Goal: Obtain resource: Download file/media

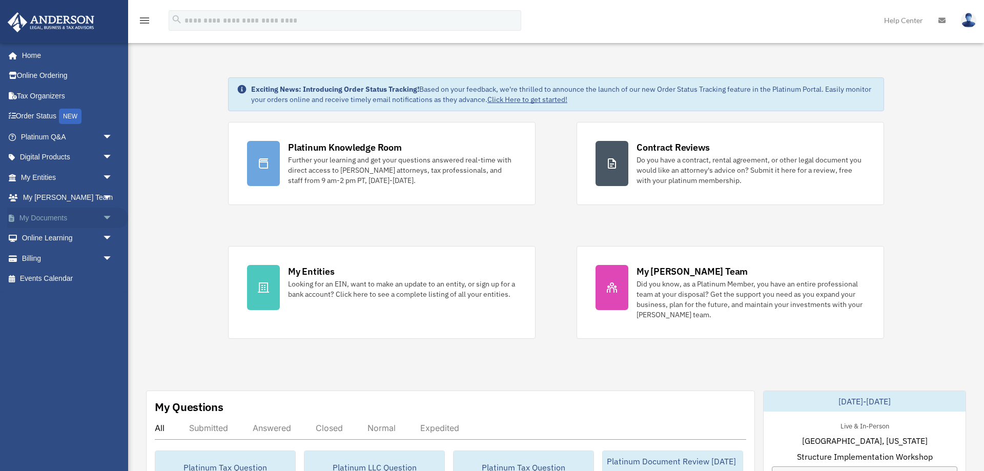
click at [65, 219] on link "My Documents arrow_drop_down" at bounding box center [67, 218] width 121 height 21
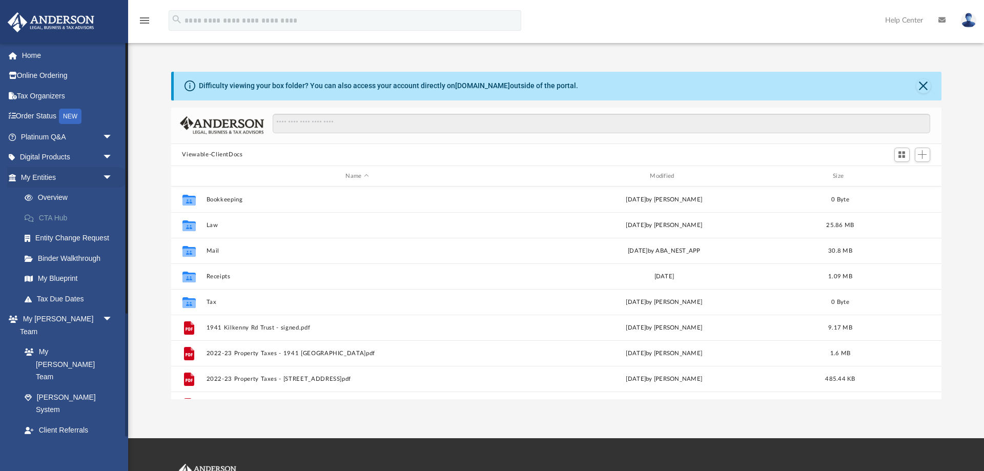
scroll to position [233, 770]
click at [42, 460] on link "Box" at bounding box center [71, 470] width 114 height 21
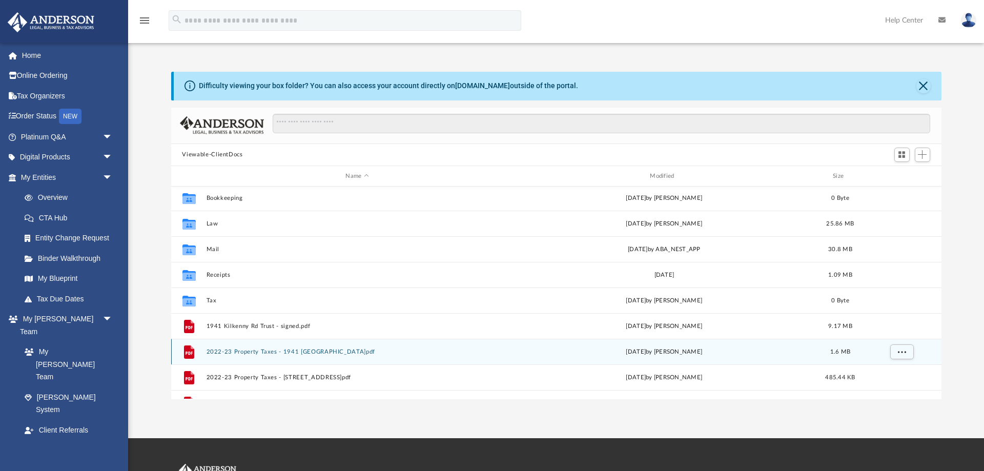
scroll to position [0, 0]
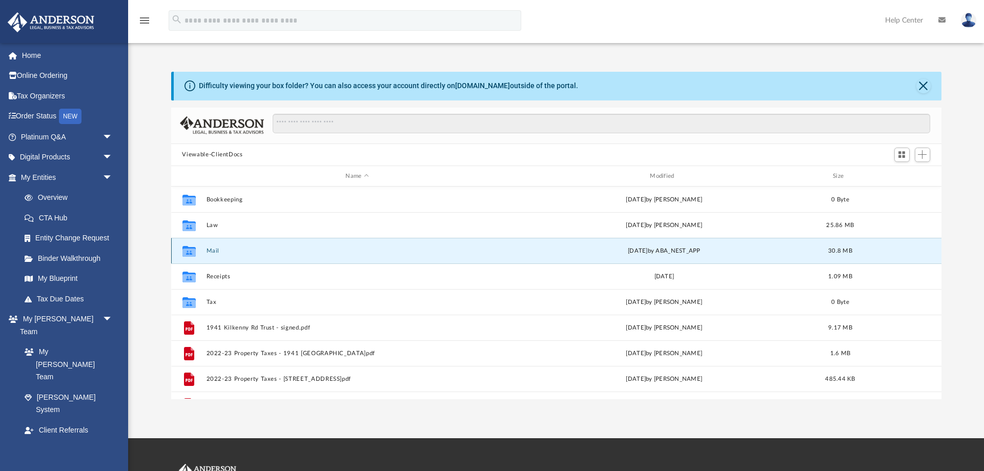
click at [214, 250] on button "Mail" at bounding box center [357, 251] width 302 height 7
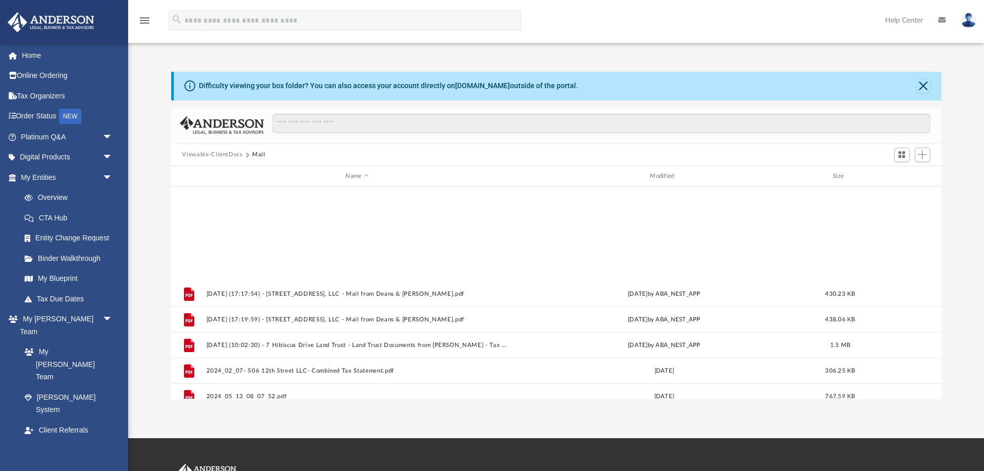
scroll to position [1044, 0]
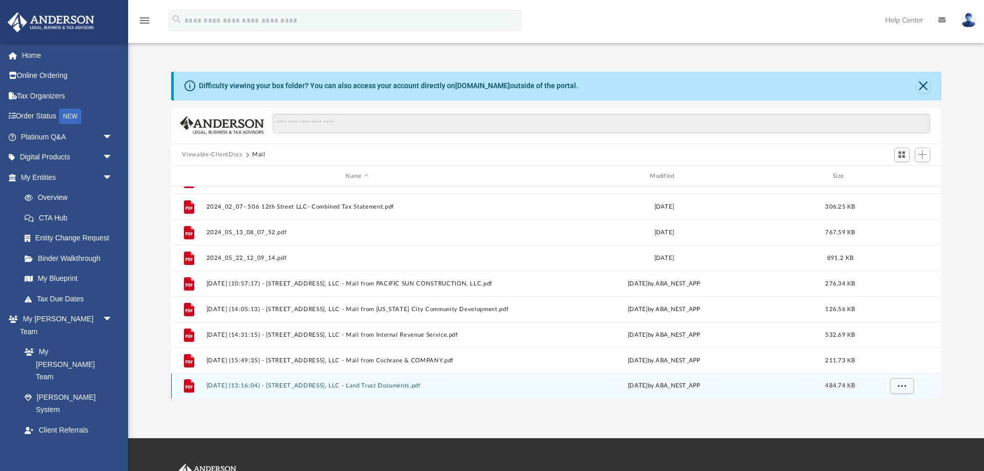
click at [375, 385] on button "[DATE] (13:16:04) - [STREET_ADDRESS], LLC - Land Trust Documents.pdf" at bounding box center [357, 386] width 302 height 7
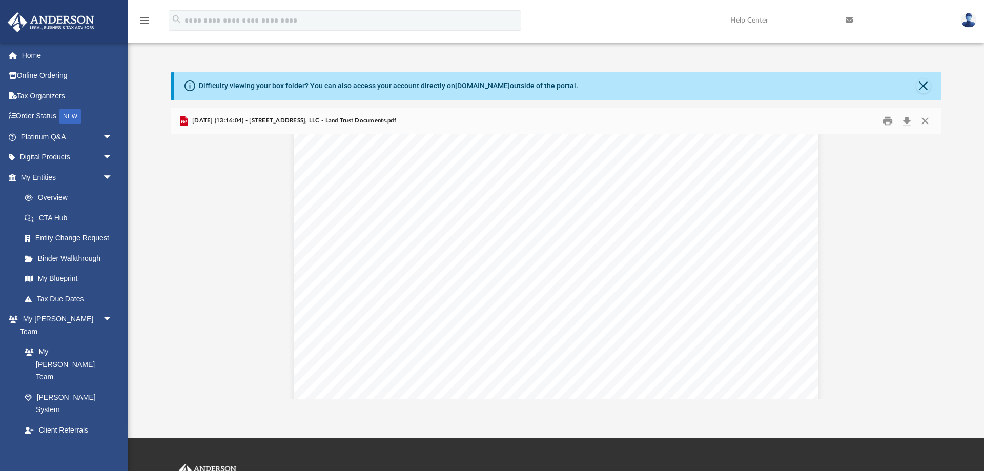
scroll to position [0, 0]
click at [927, 123] on button "Close" at bounding box center [925, 121] width 18 height 16
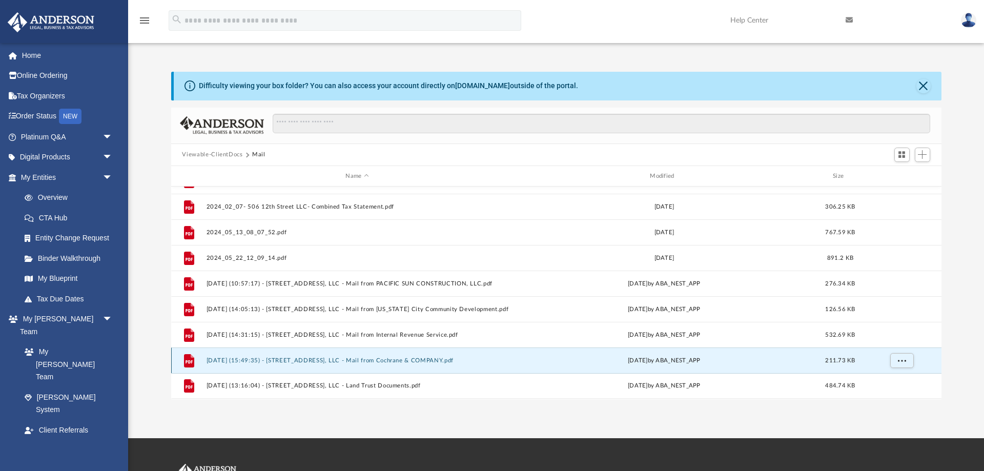
click at [411, 361] on button "[DATE] (15:49:35) - [STREET_ADDRESS], LLC - Mail from Cochrane & COMPANY.pdf" at bounding box center [357, 360] width 302 height 7
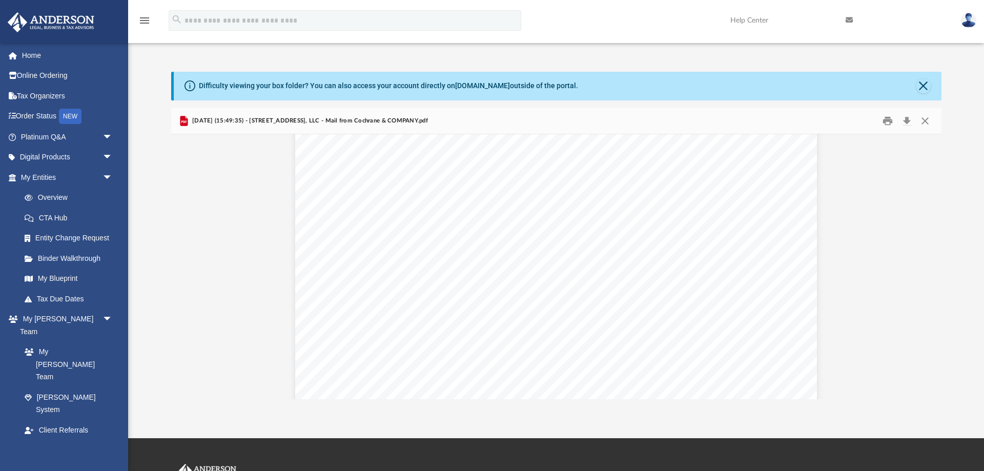
scroll to position [880, 0]
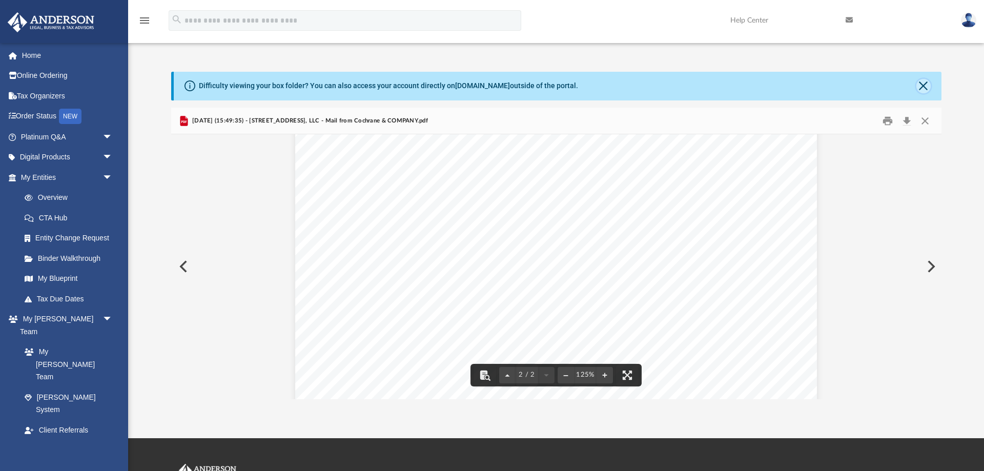
click at [926, 87] on button "Close" at bounding box center [923, 86] width 14 height 14
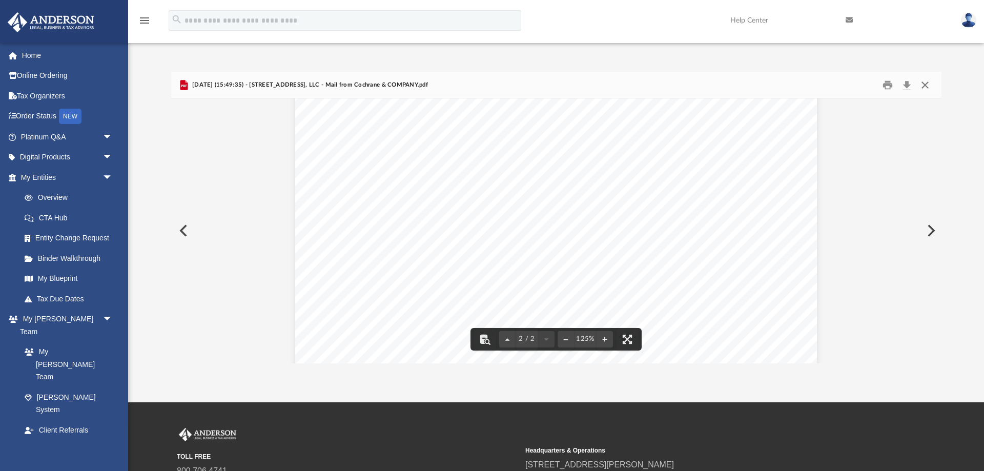
click at [924, 85] on button "Close" at bounding box center [925, 85] width 18 height 16
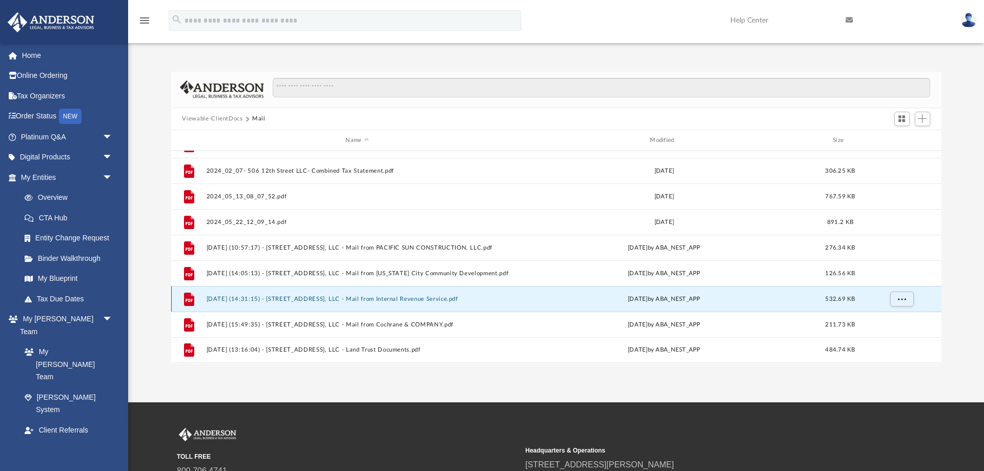
click at [427, 299] on button "[DATE] (14:31:15) - [STREET_ADDRESS], LLC - Mail from Internal Revenue Service.…" at bounding box center [357, 299] width 302 height 7
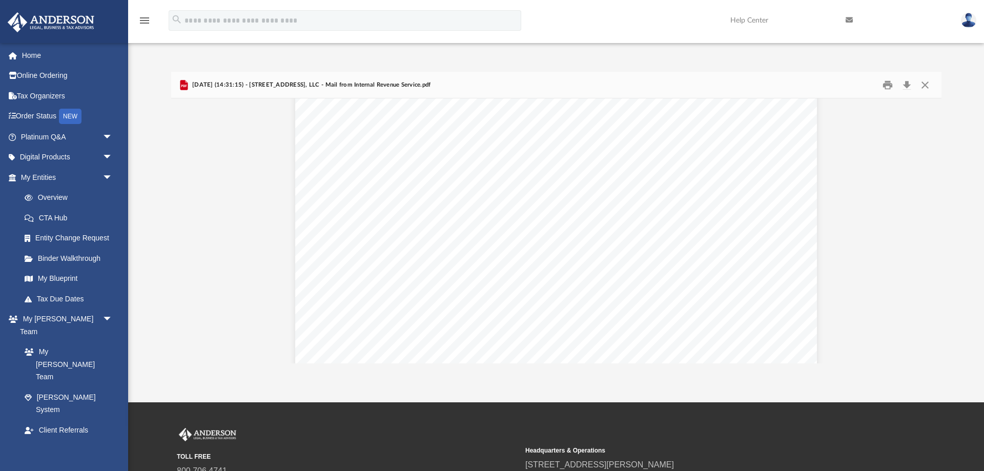
scroll to position [1559, 0]
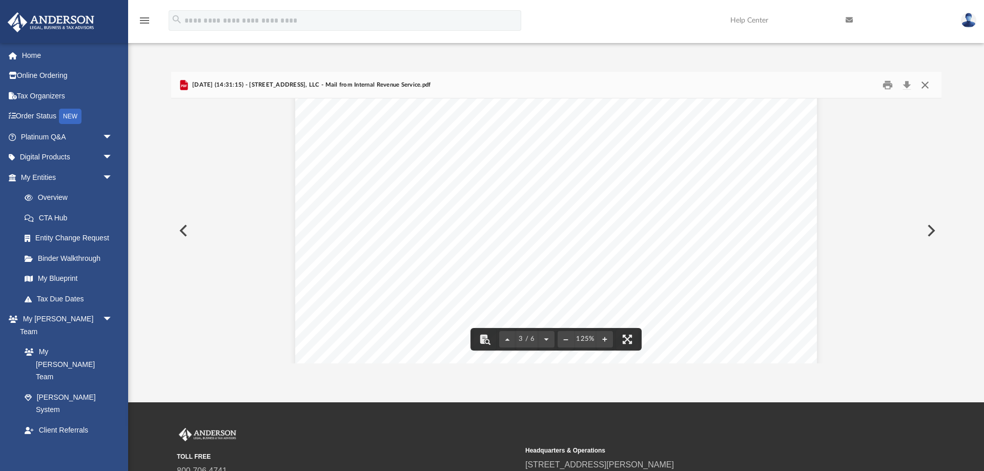
click at [929, 85] on button "Close" at bounding box center [925, 85] width 18 height 16
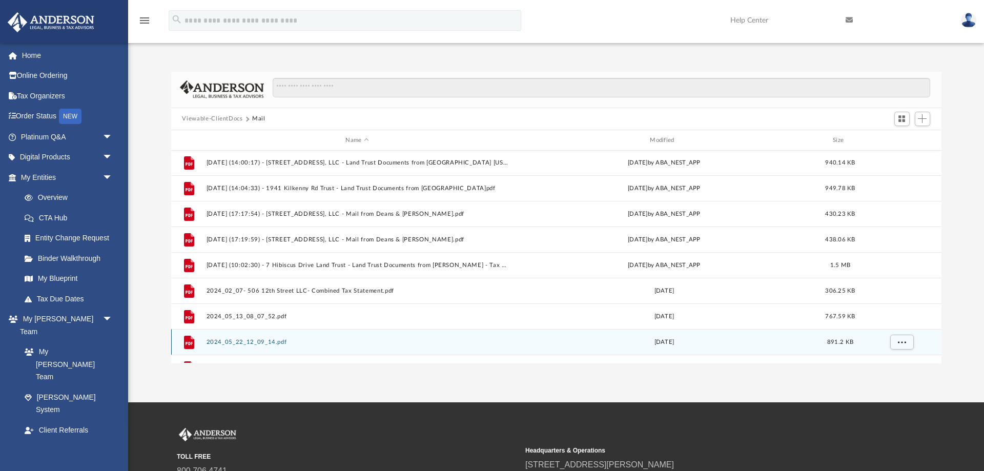
scroll to position [908, 0]
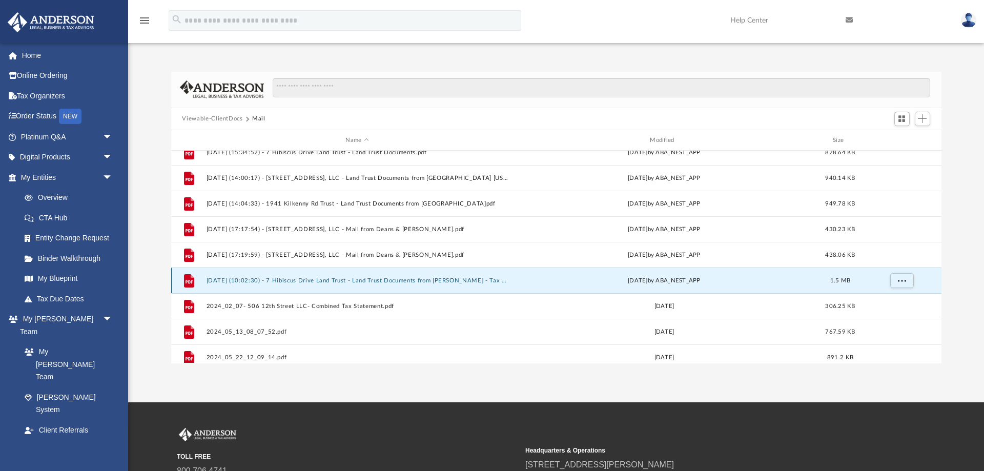
click at [353, 281] on button "[DATE] (10:02:30) - 7 Hibiscus Drive Land Trust - Land Trust Documents from [PE…" at bounding box center [357, 280] width 302 height 7
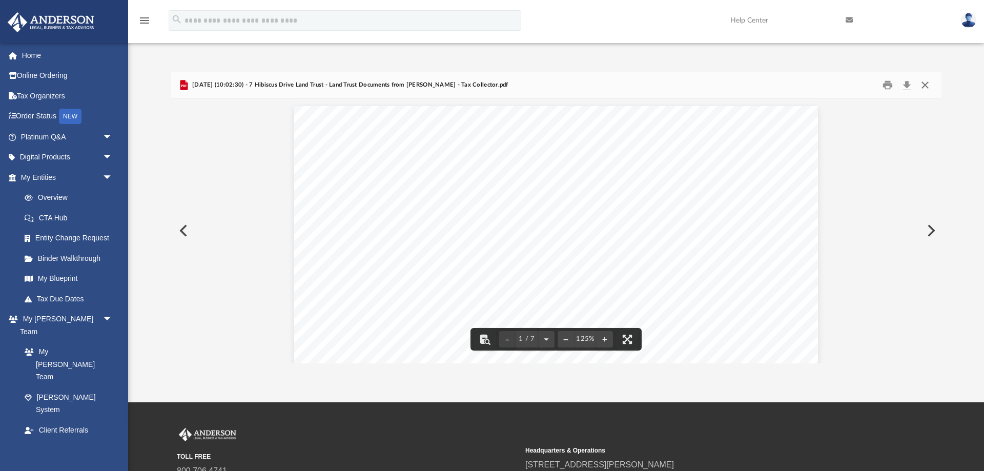
click at [923, 84] on button "Close" at bounding box center [925, 85] width 18 height 16
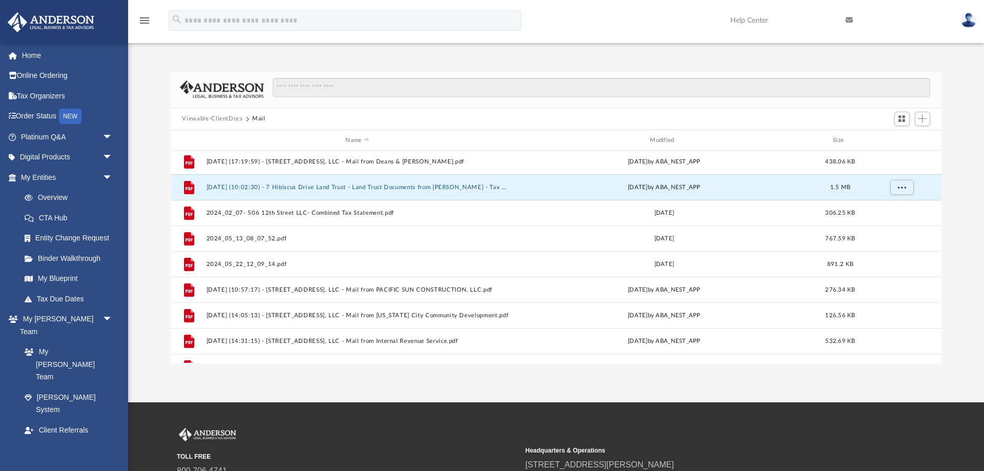
scroll to position [1044, 0]
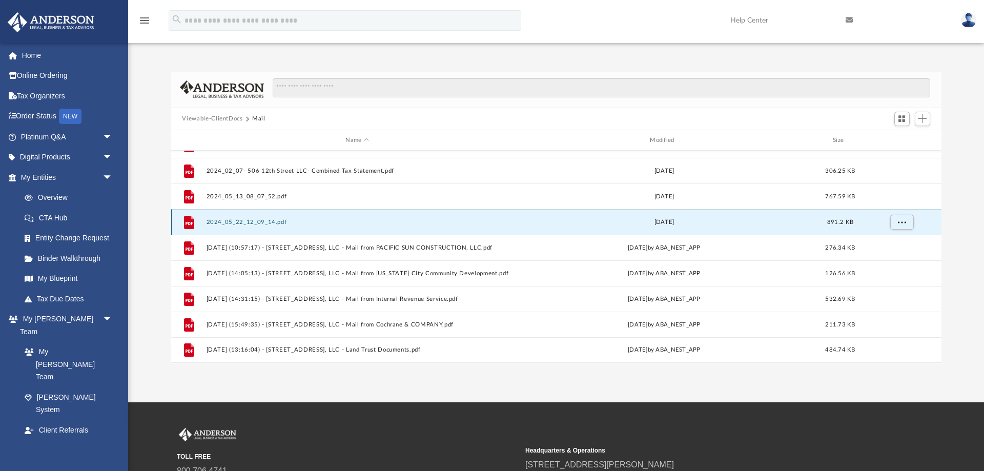
click at [257, 220] on button "2024_05_22_12_09_14.pdf" at bounding box center [357, 222] width 302 height 7
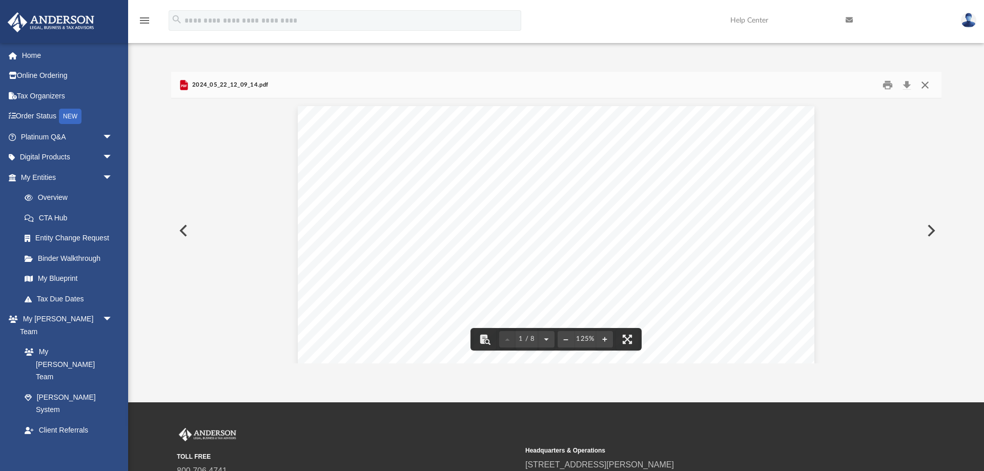
click at [929, 87] on button "Close" at bounding box center [925, 85] width 18 height 16
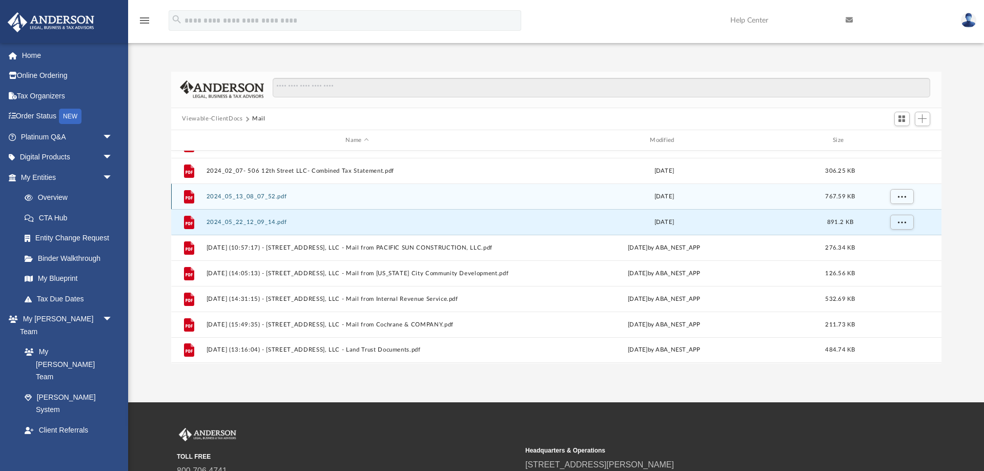
click at [405, 194] on button "2024_05_13_08_07_52.pdf" at bounding box center [357, 196] width 302 height 7
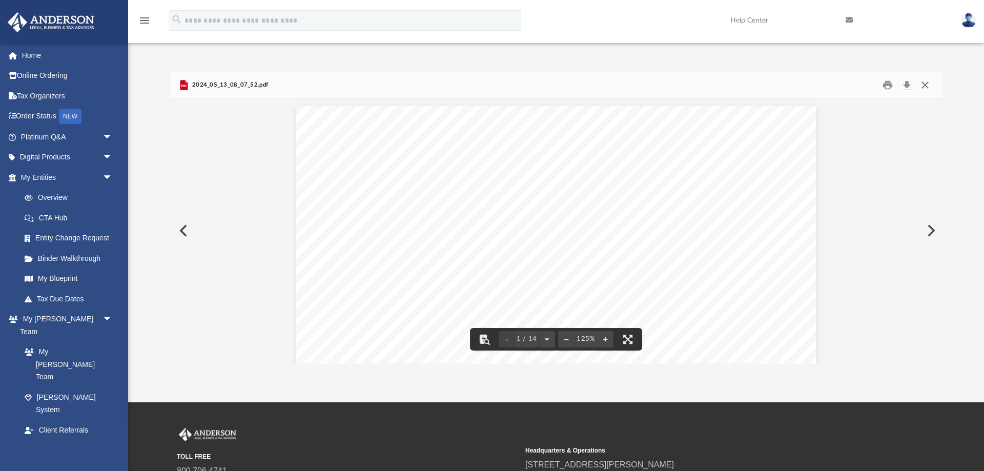
click at [925, 87] on button "Close" at bounding box center [925, 85] width 18 height 16
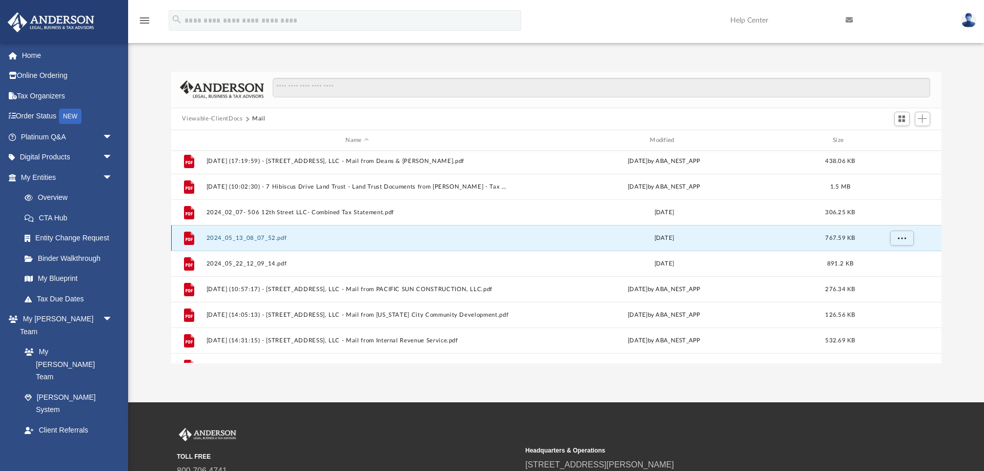
scroll to position [976, 0]
click at [363, 240] on button "2024_02_07- 506 12th Street LLC- Combined Tax Statement.pdf" at bounding box center [357, 238] width 302 height 7
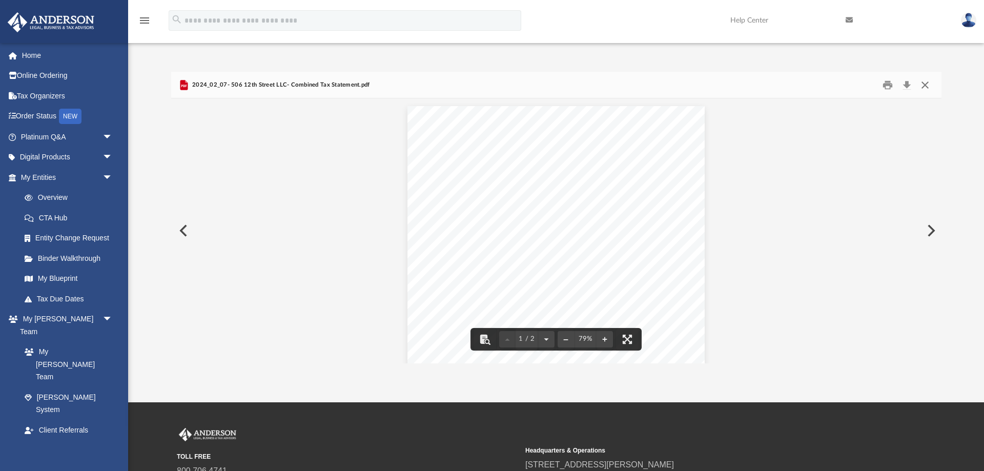
click at [926, 89] on button "Close" at bounding box center [925, 85] width 18 height 16
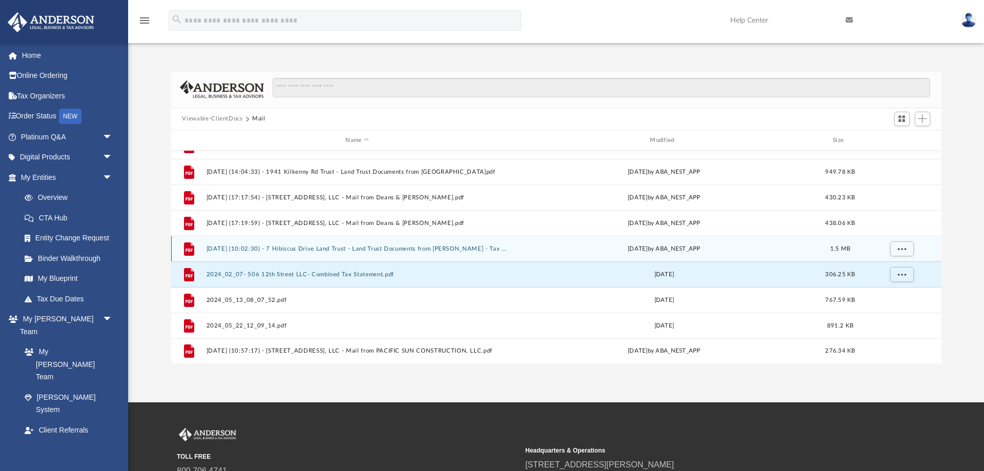
scroll to position [908, 0]
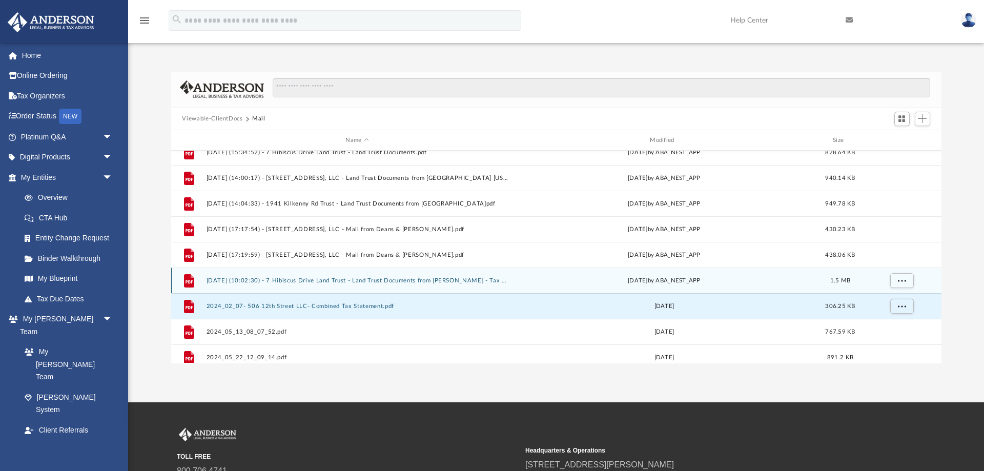
click at [396, 283] on button "[DATE] (10:02:30) - 7 Hibiscus Drive Land Trust - Land Trust Documents from [PE…" at bounding box center [357, 280] width 302 height 7
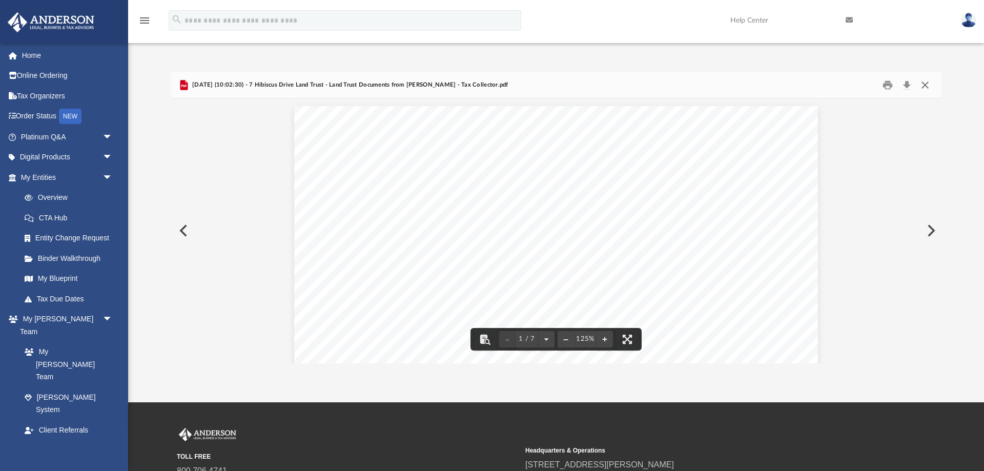
click at [923, 85] on button "Close" at bounding box center [925, 85] width 18 height 16
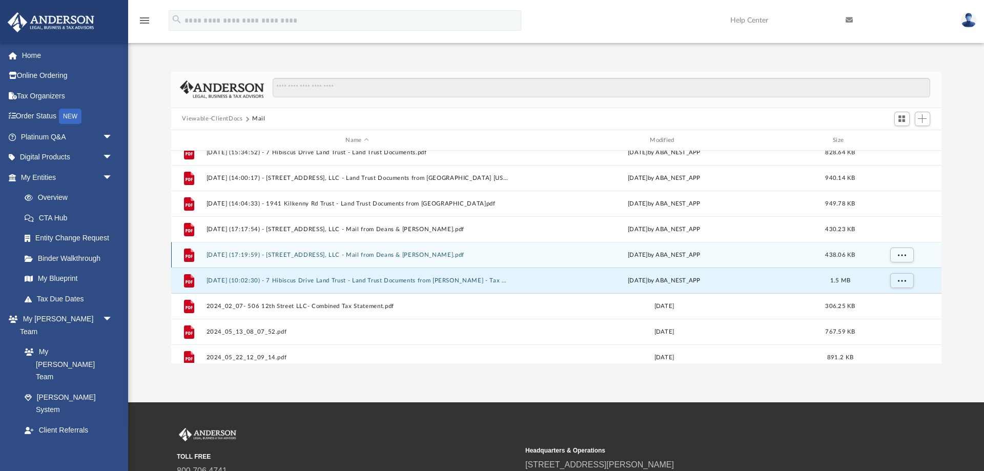
scroll to position [874, 0]
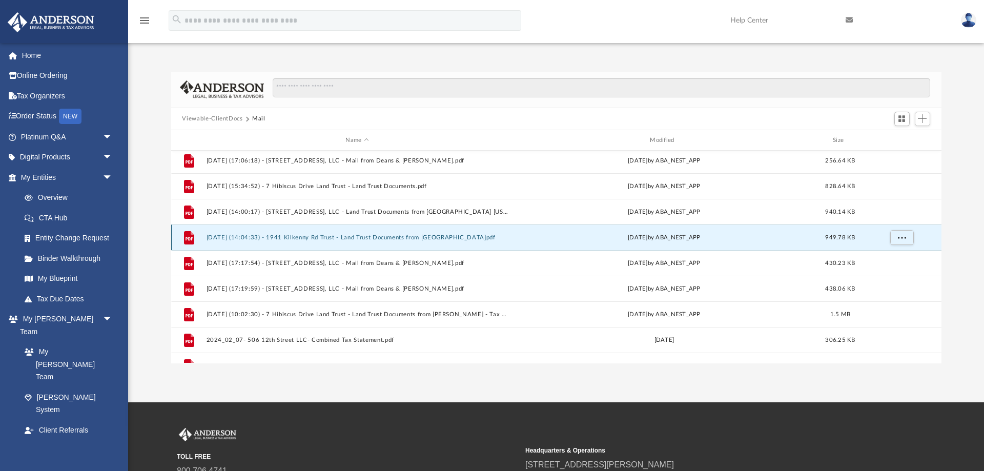
click at [429, 239] on button "[DATE] (14:04:33) - 1941 Kilkenny Rd Trust - Land Trust Documents from [GEOGRAP…" at bounding box center [357, 237] width 302 height 7
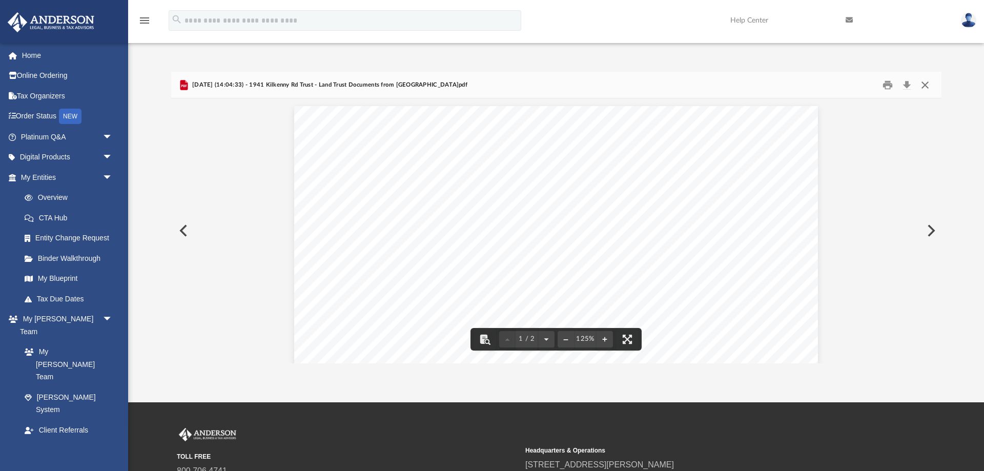
click at [925, 84] on button "Close" at bounding box center [925, 85] width 18 height 16
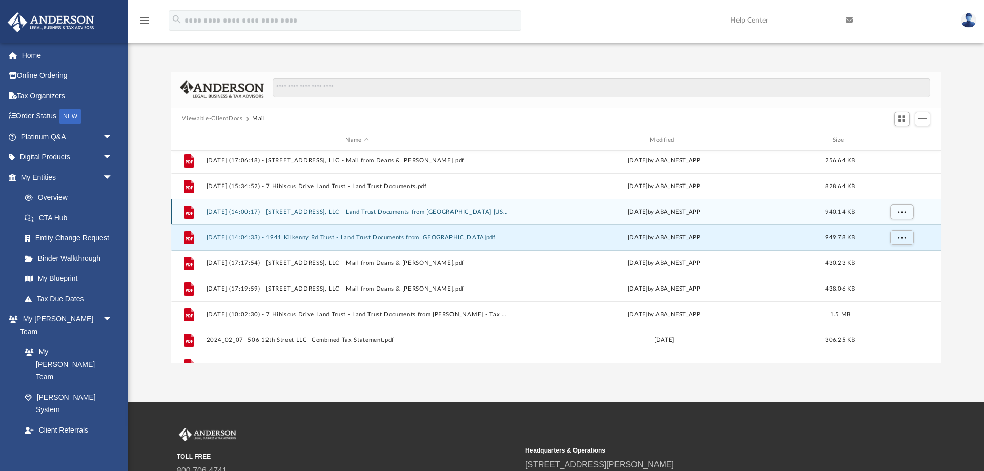
click at [396, 215] on button "[DATE] (14:00:17) - [STREET_ADDRESS], LLC - Land Trust Documents from [GEOGRAPH…" at bounding box center [357, 212] width 302 height 7
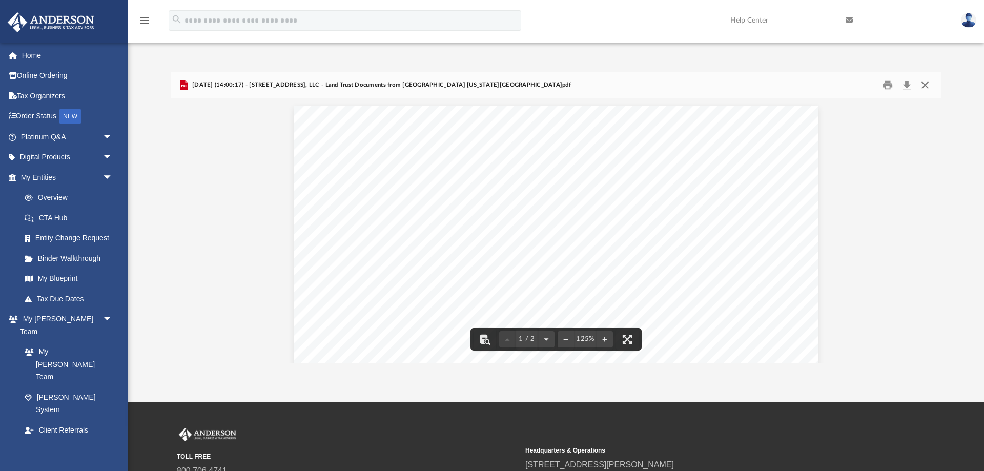
click at [926, 86] on button "Close" at bounding box center [925, 85] width 18 height 16
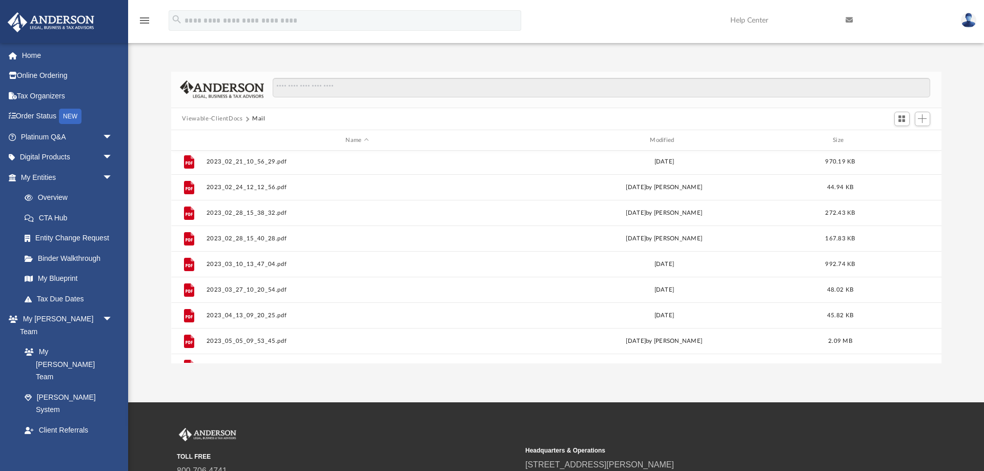
scroll to position [0, 0]
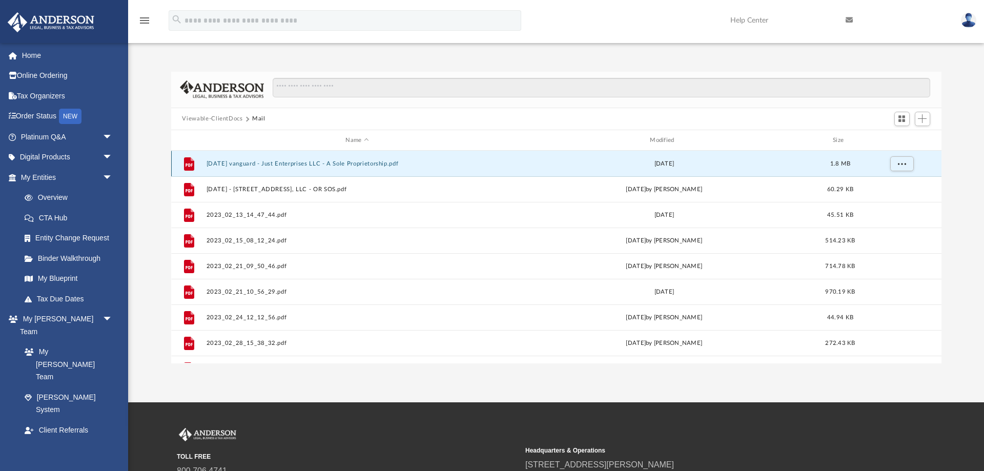
click at [283, 166] on button "[DATE] vanguard - Just Enterprises LLC - A Sole Proprietorship.pdf" at bounding box center [357, 163] width 302 height 7
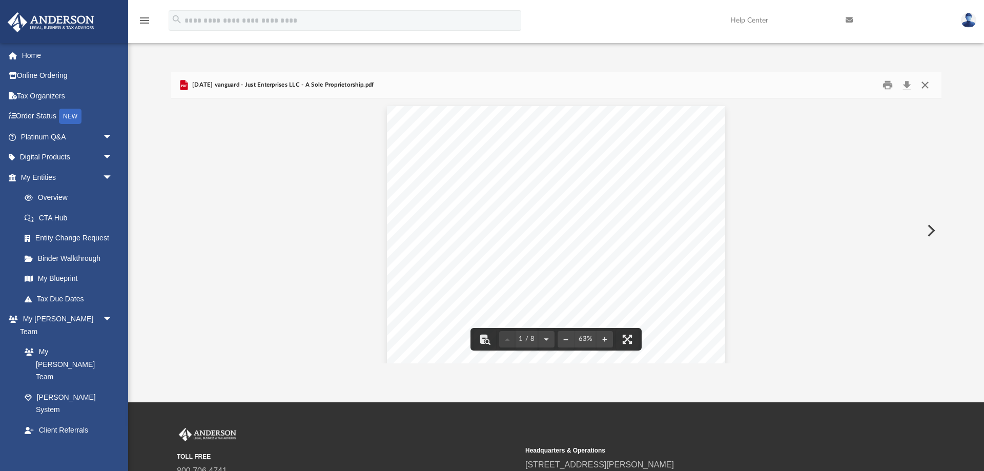
click at [924, 84] on button "Close" at bounding box center [925, 85] width 18 height 16
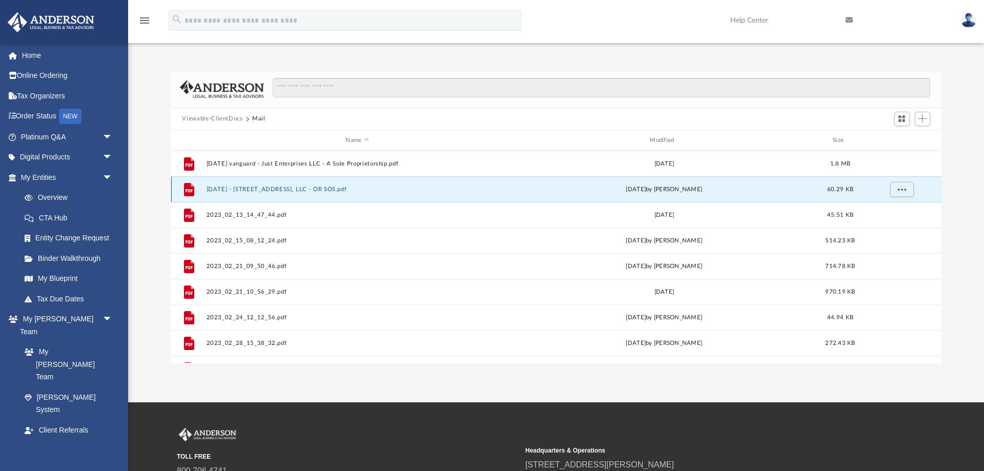
click at [321, 189] on button "[DATE] - [STREET_ADDRESS], LLC - OR SOS.pdf" at bounding box center [357, 189] width 302 height 7
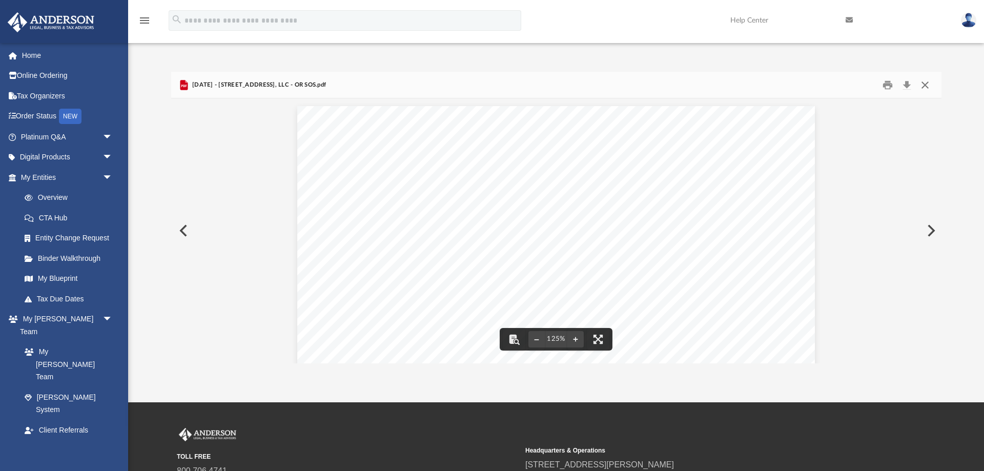
click at [925, 86] on button "Close" at bounding box center [925, 85] width 18 height 16
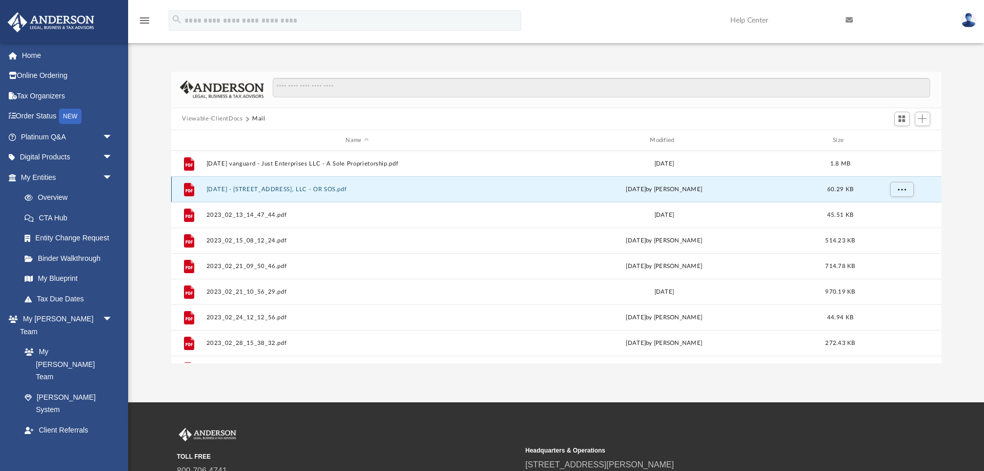
click at [280, 190] on button "[DATE] - [STREET_ADDRESS], LLC - OR SOS.pdf" at bounding box center [357, 189] width 302 height 7
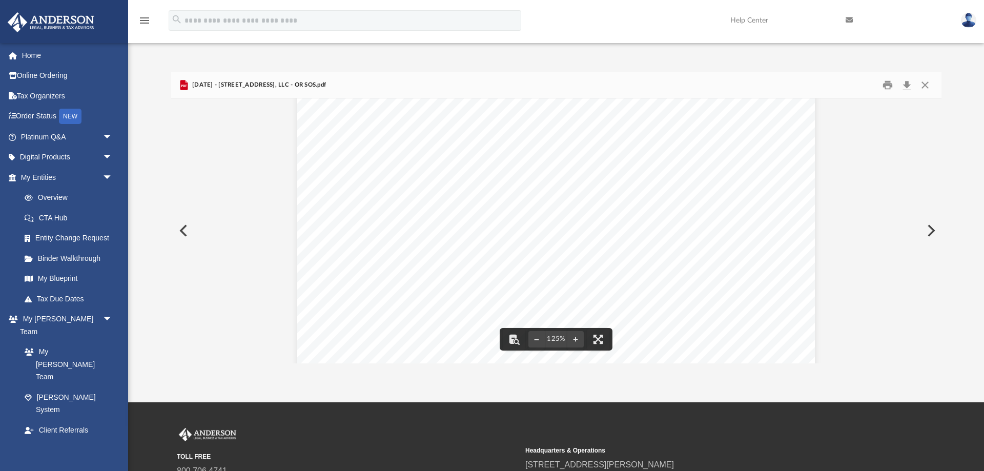
scroll to position [200, 0]
click at [927, 86] on button "Close" at bounding box center [925, 85] width 18 height 16
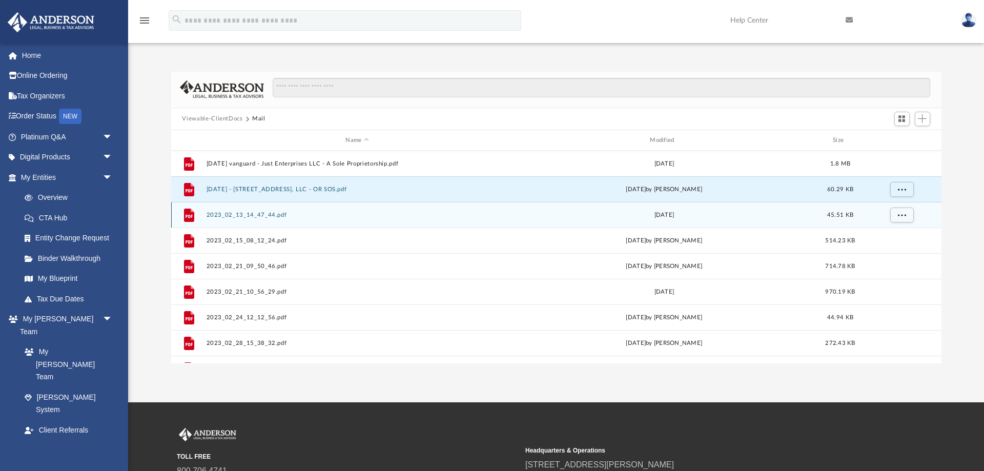
click at [496, 214] on button "2023_02_13_14_47_44.pdf" at bounding box center [357, 215] width 302 height 7
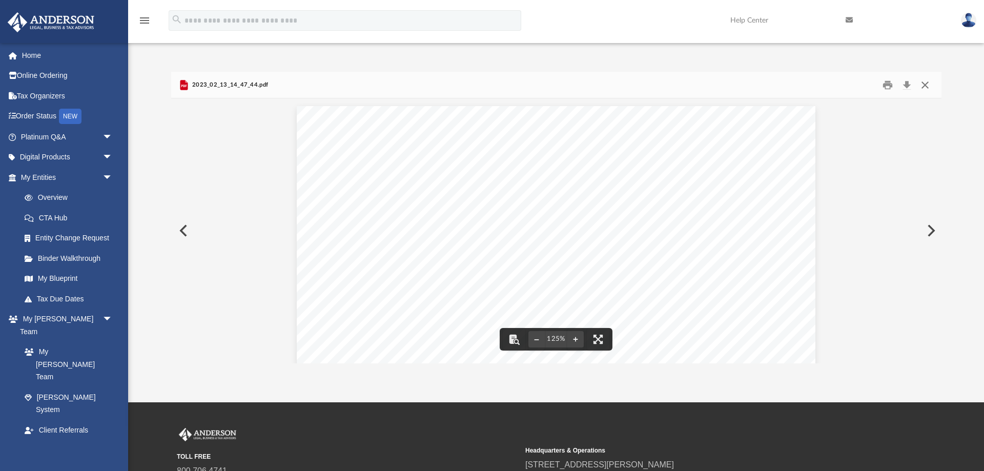
click at [923, 84] on button "Close" at bounding box center [925, 85] width 18 height 16
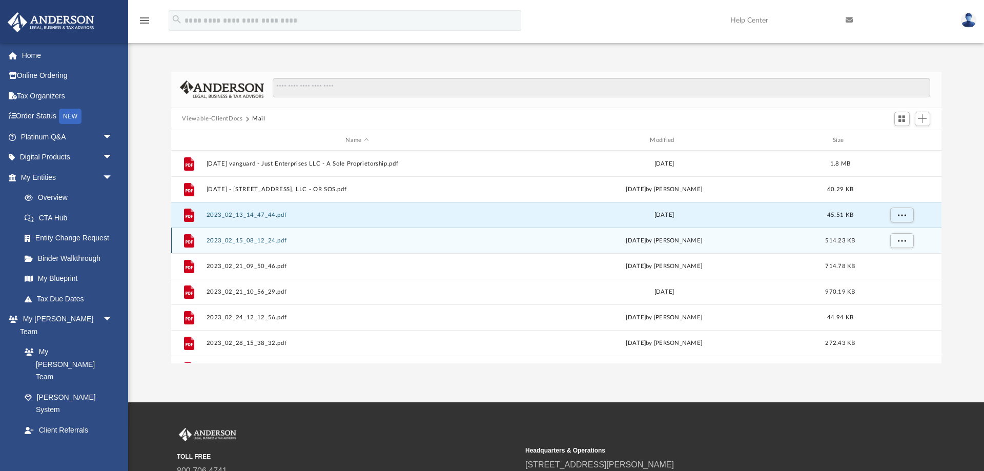
click at [466, 238] on button "2023_02_15_08_12_24.pdf" at bounding box center [357, 240] width 302 height 7
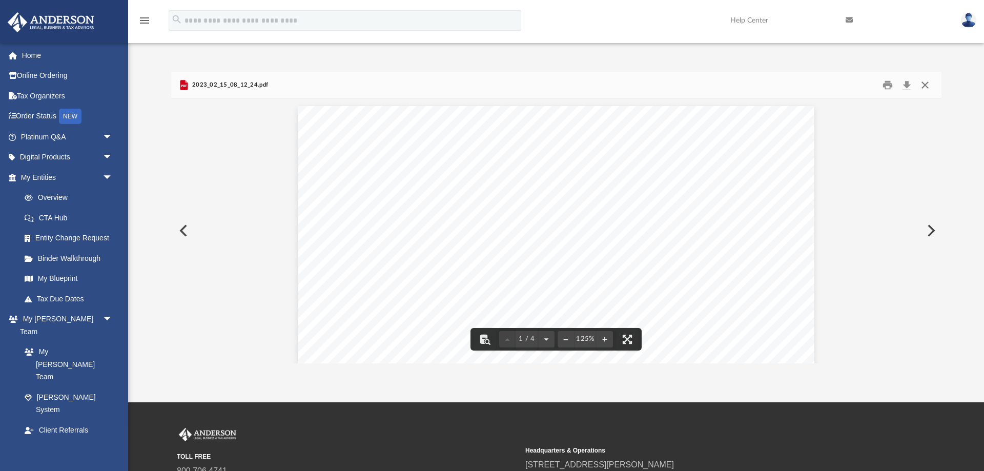
click at [924, 85] on button "Close" at bounding box center [925, 85] width 18 height 16
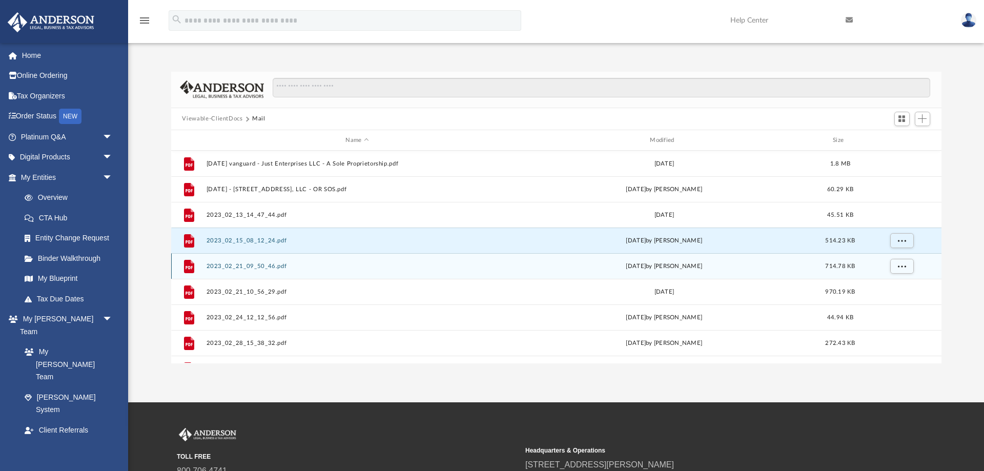
click at [430, 275] on div "File 2023_02_21_09_50_46.pdf [DATE] by [PERSON_NAME] 714.78 KB" at bounding box center [556, 266] width 770 height 26
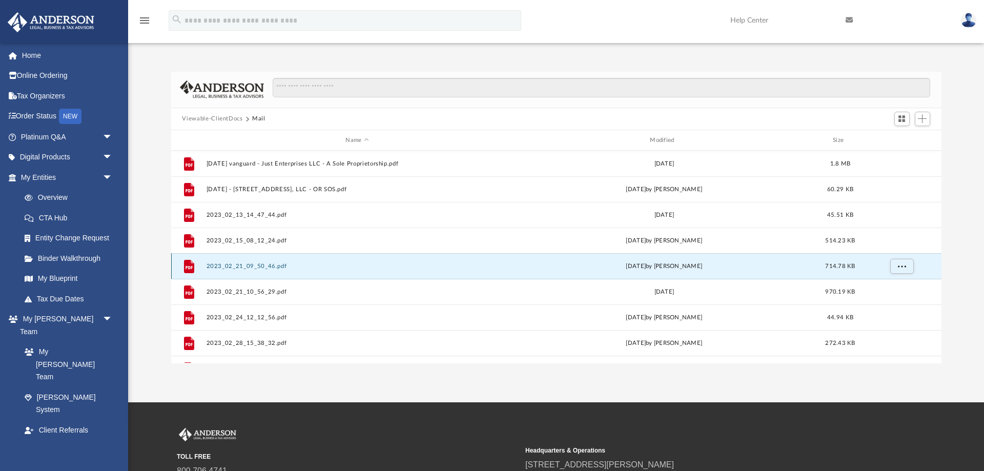
click at [261, 264] on button "2023_02_21_09_50_46.pdf" at bounding box center [357, 266] width 302 height 7
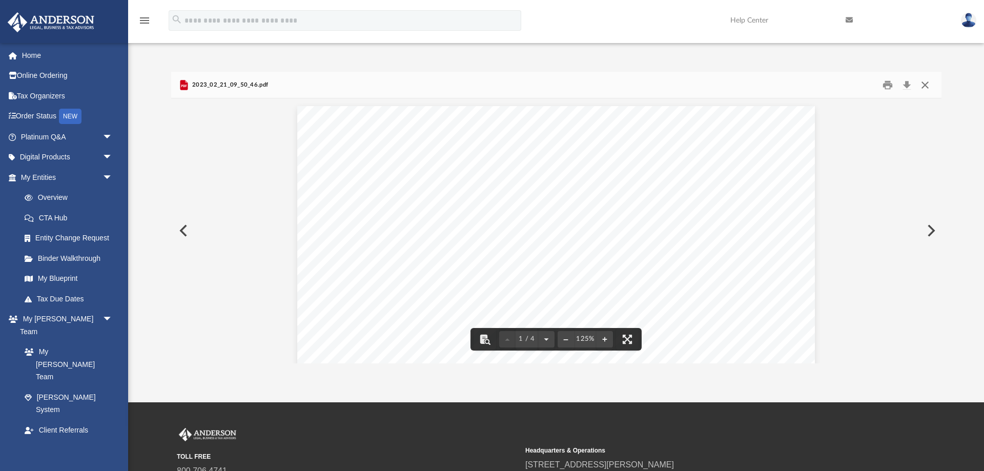
click at [928, 85] on button "Close" at bounding box center [925, 85] width 18 height 16
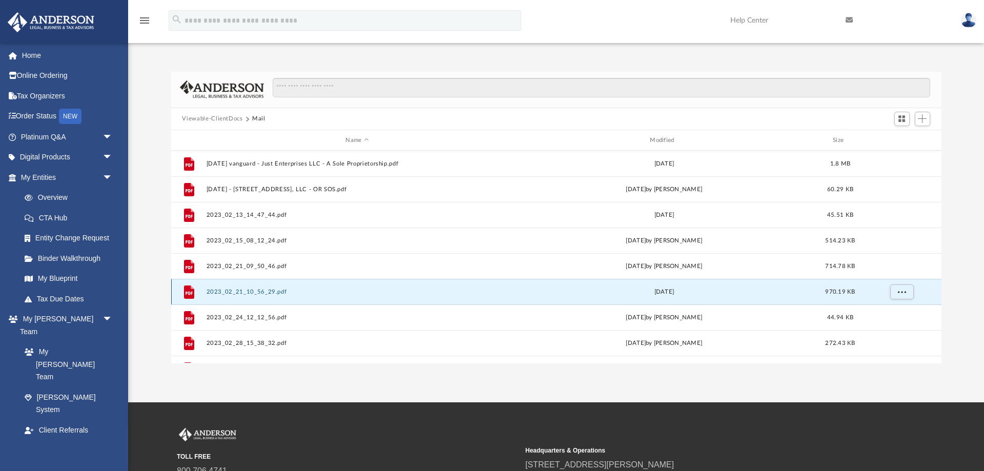
click at [216, 292] on button "2023_02_21_10_56_29.pdf" at bounding box center [357, 292] width 302 height 7
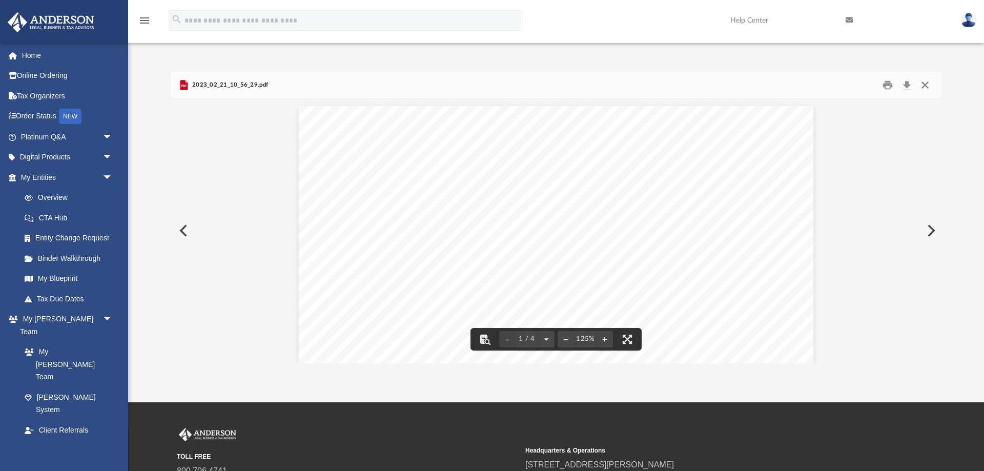
click at [923, 87] on button "Close" at bounding box center [925, 85] width 18 height 16
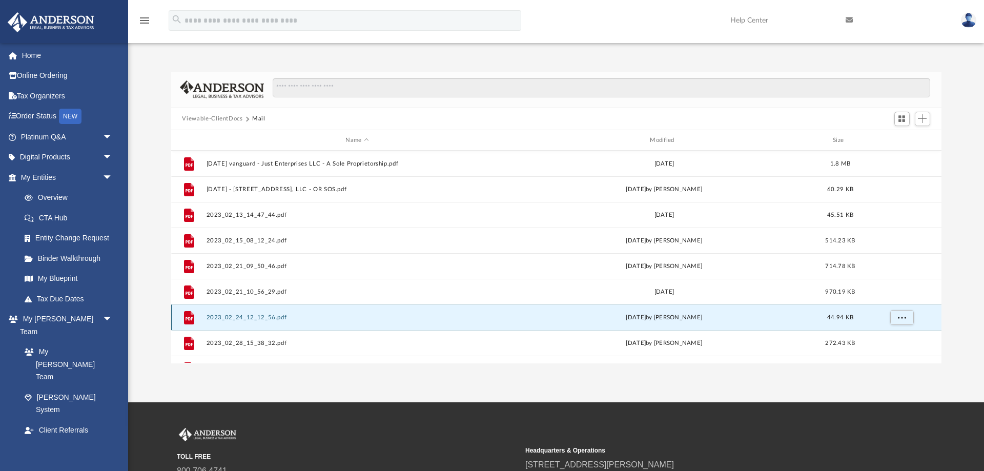
click at [219, 318] on button "2023_02_24_12_12_56.pdf" at bounding box center [357, 317] width 302 height 7
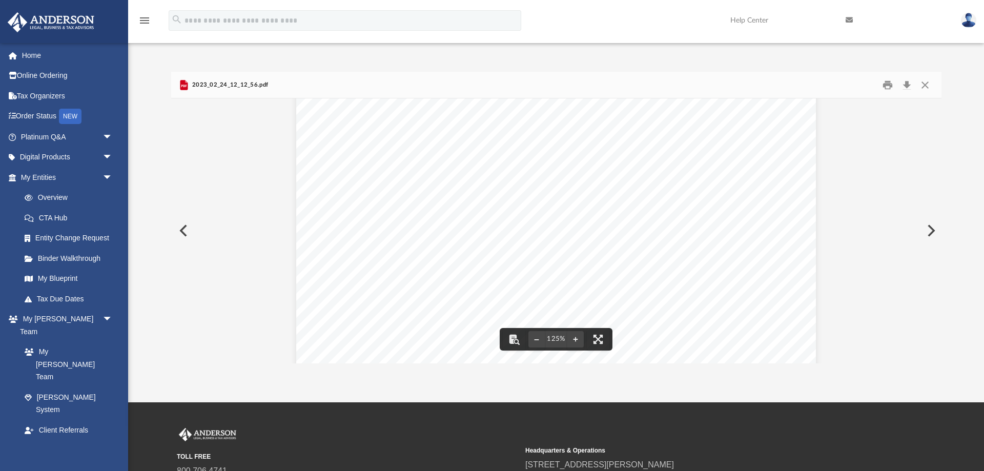
scroll to position [160, 0]
click at [927, 87] on button "Close" at bounding box center [925, 85] width 18 height 16
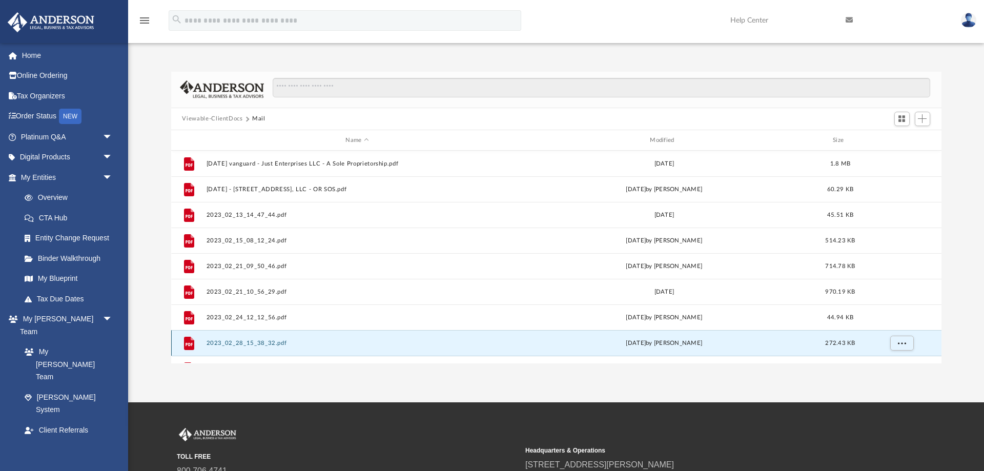
click at [255, 345] on button "2023_02_28_15_38_32.pdf" at bounding box center [357, 343] width 302 height 7
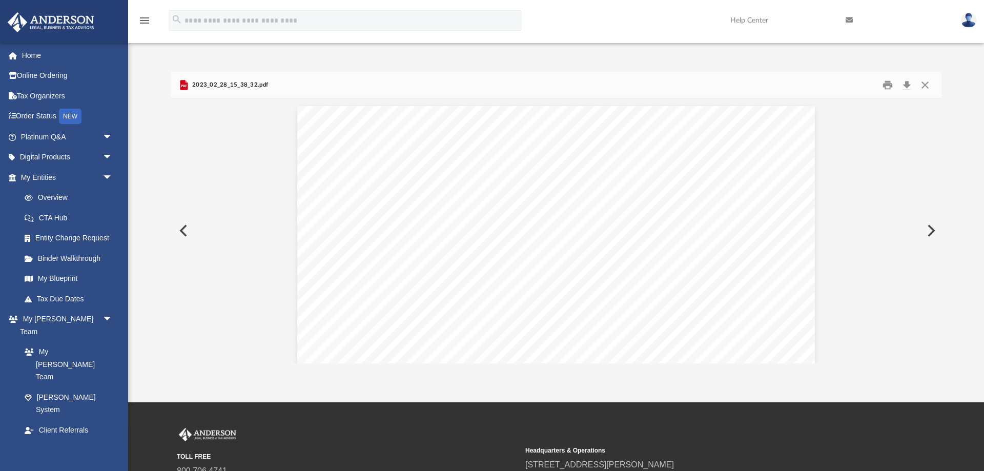
scroll to position [40, 0]
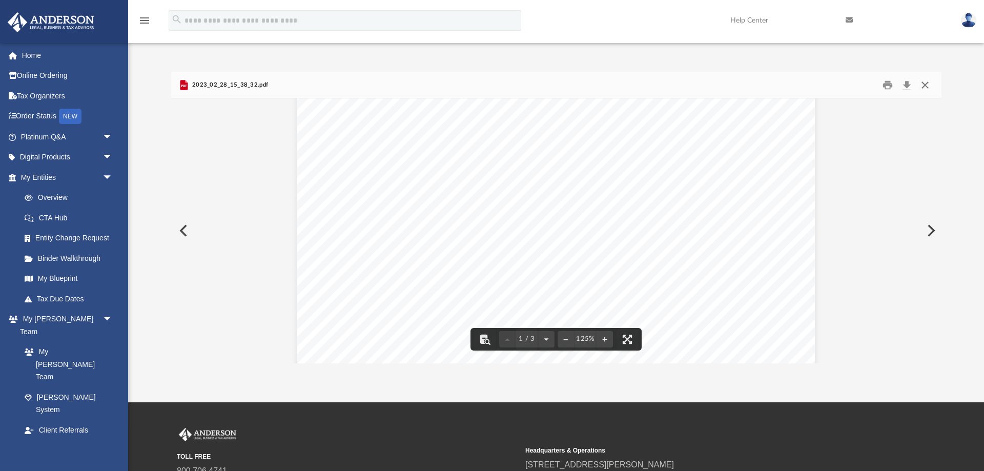
click at [925, 87] on button "Close" at bounding box center [925, 85] width 18 height 16
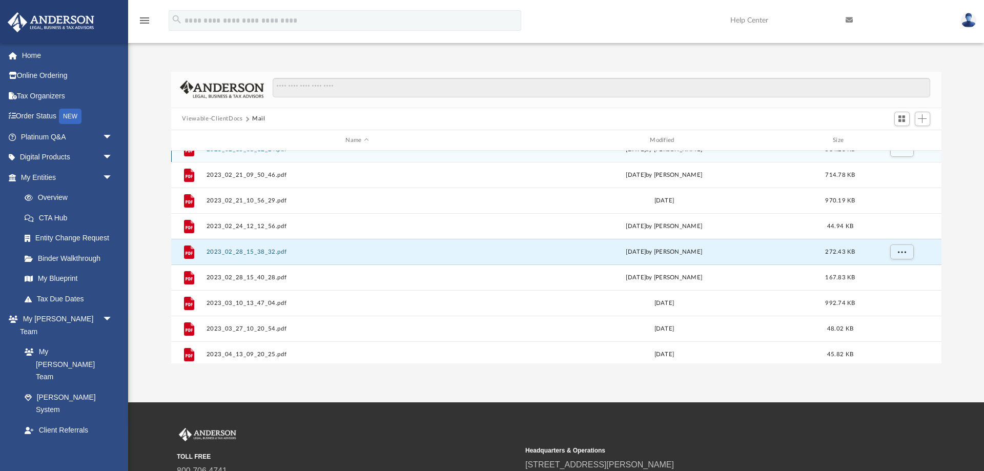
scroll to position [101, 0]
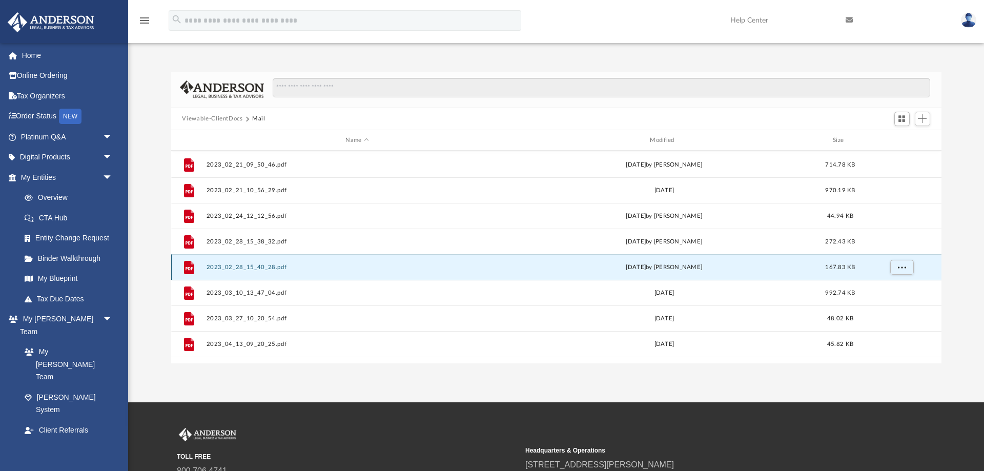
click at [229, 268] on button "2023_02_28_15_40_28.pdf" at bounding box center [357, 267] width 302 height 7
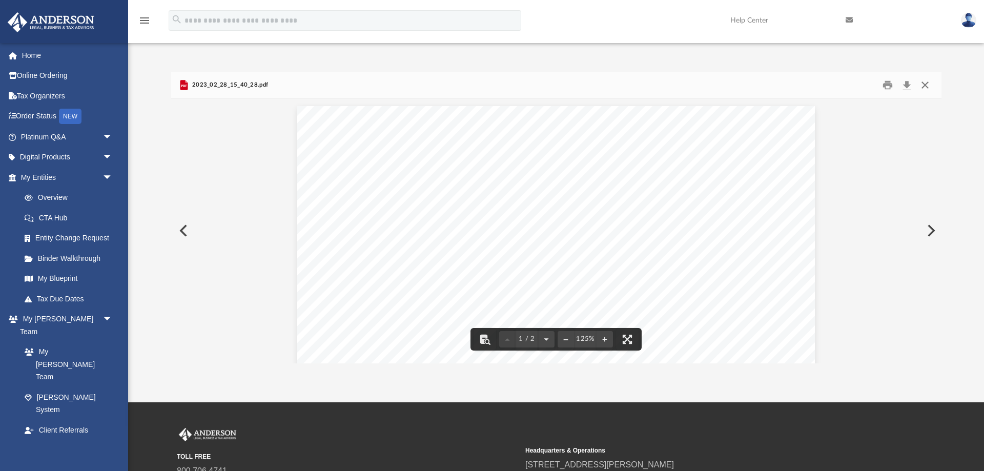
click at [927, 85] on button "Close" at bounding box center [925, 85] width 18 height 16
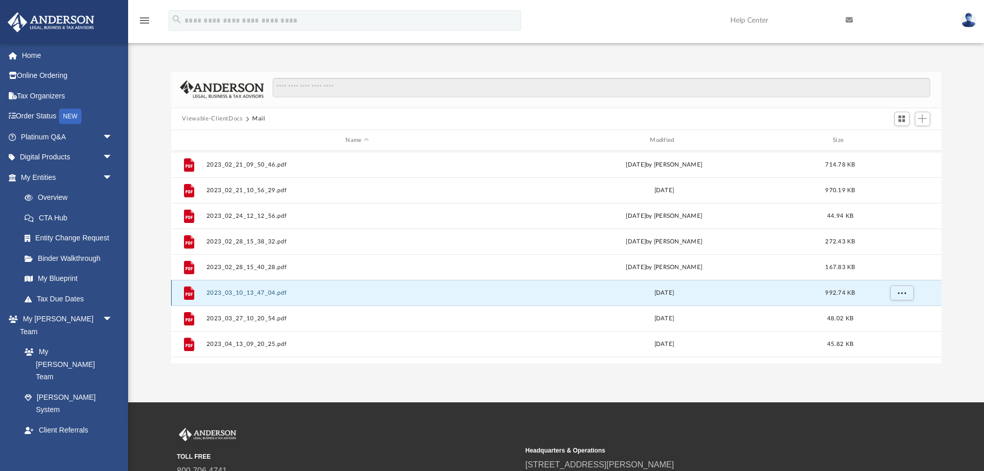
click at [236, 294] on button "2023_03_10_13_47_04.pdf" at bounding box center [357, 293] width 302 height 7
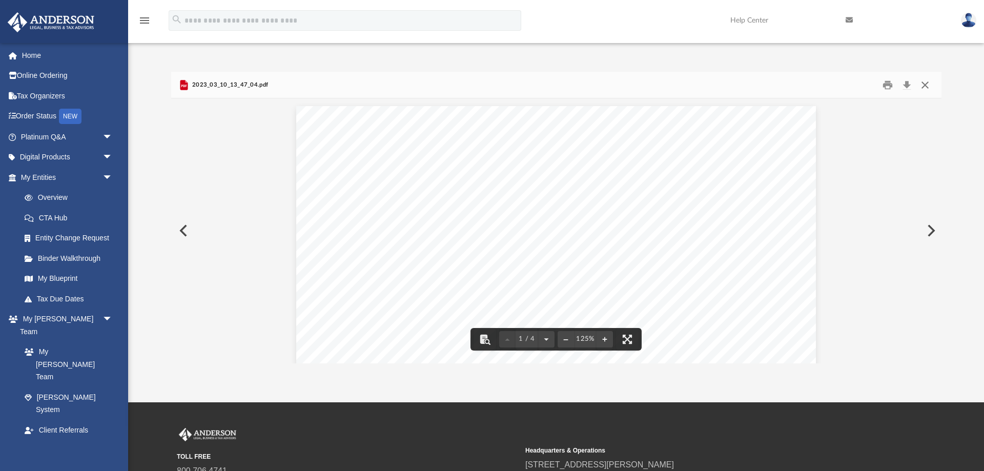
click at [927, 85] on button "Close" at bounding box center [925, 85] width 18 height 16
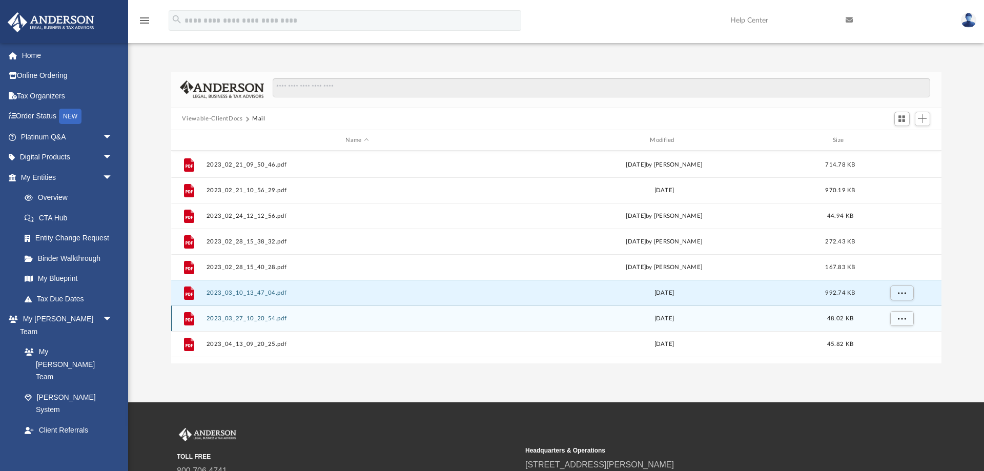
click at [242, 317] on button "2023_03_27_10_20_54.pdf" at bounding box center [357, 318] width 302 height 7
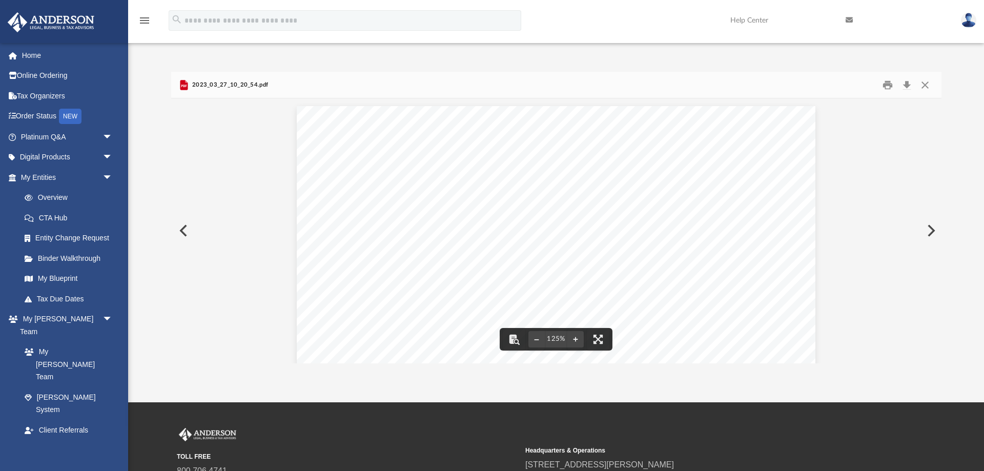
scroll to position [40, 0]
click at [926, 87] on button "Close" at bounding box center [925, 85] width 18 height 16
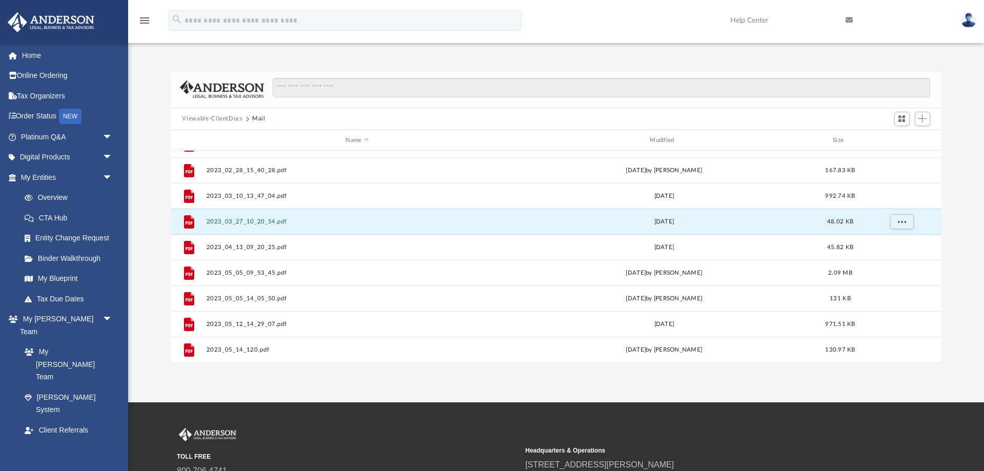
scroll to position [203, 0]
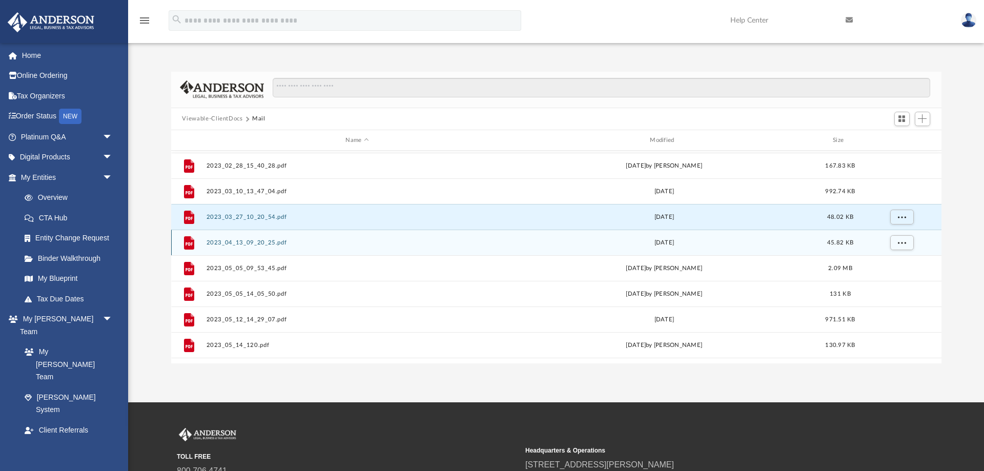
click at [239, 244] on button "2023_04_13_09_20_25.pdf" at bounding box center [357, 242] width 302 height 7
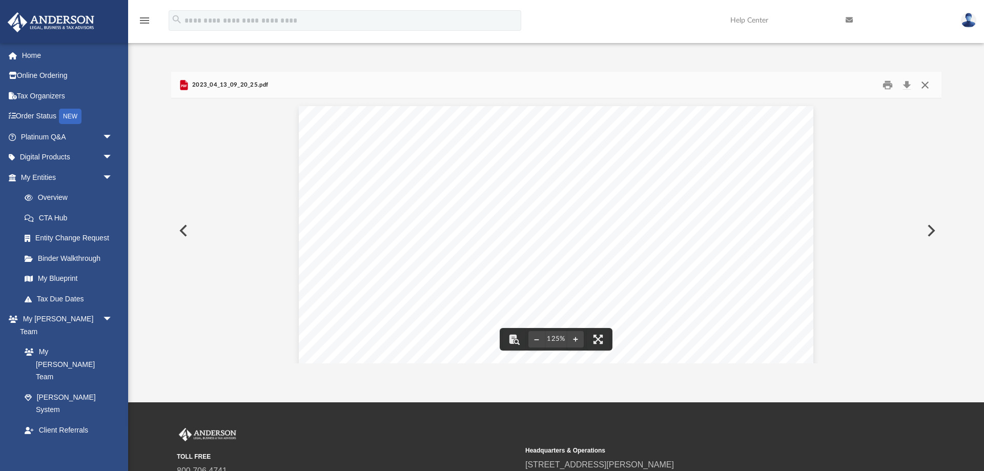
click at [923, 86] on button "Close" at bounding box center [925, 85] width 18 height 16
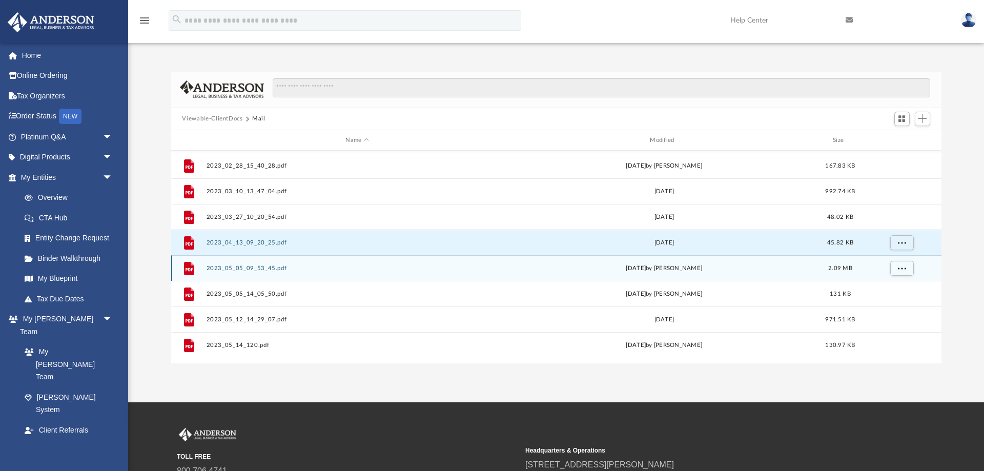
click at [242, 271] on button "2023_05_05_09_53_45.pdf" at bounding box center [357, 268] width 302 height 7
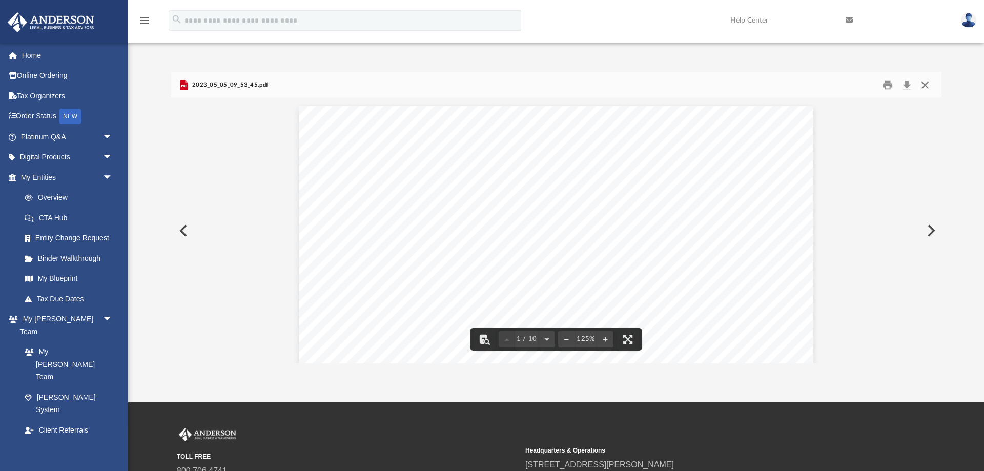
click at [926, 83] on button "Close" at bounding box center [925, 85] width 18 height 16
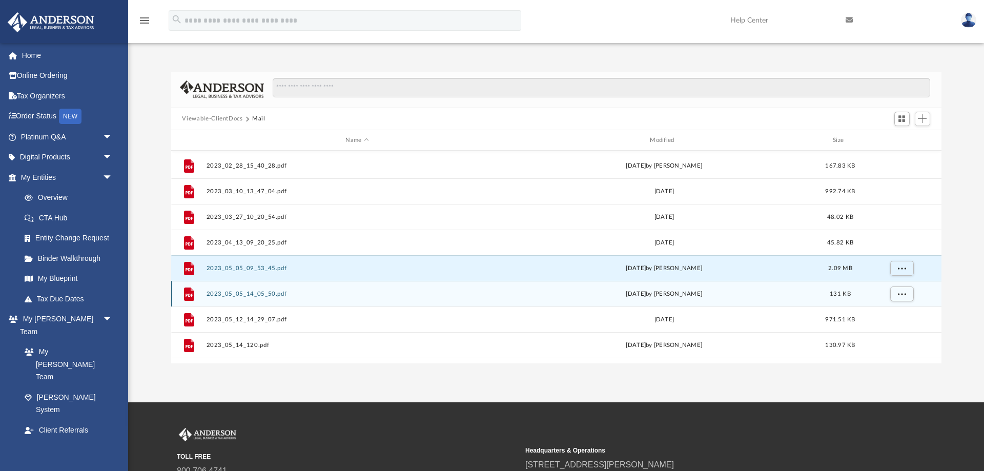
click at [218, 298] on div "File 2023_05_05_14_05_50.pdf [DATE] by [PERSON_NAME] 131 KB" at bounding box center [556, 294] width 770 height 26
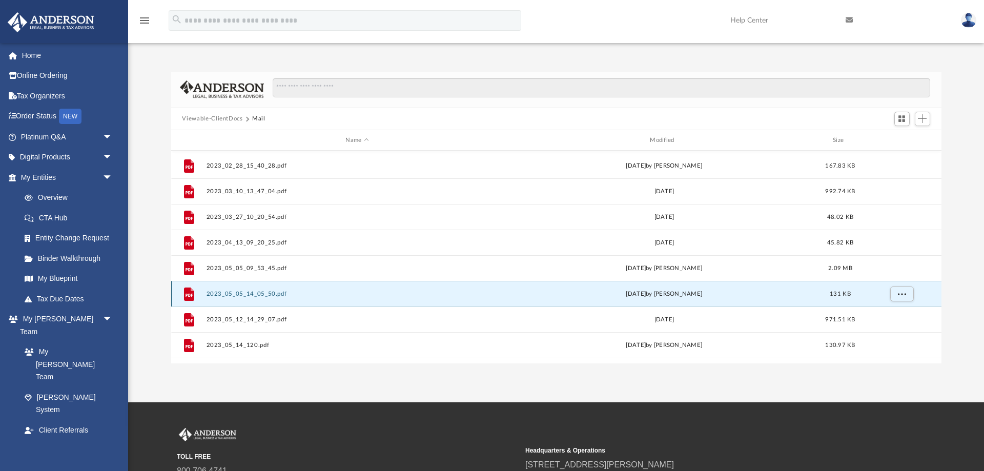
click at [254, 295] on button "2023_05_05_14_05_50.pdf" at bounding box center [357, 294] width 302 height 7
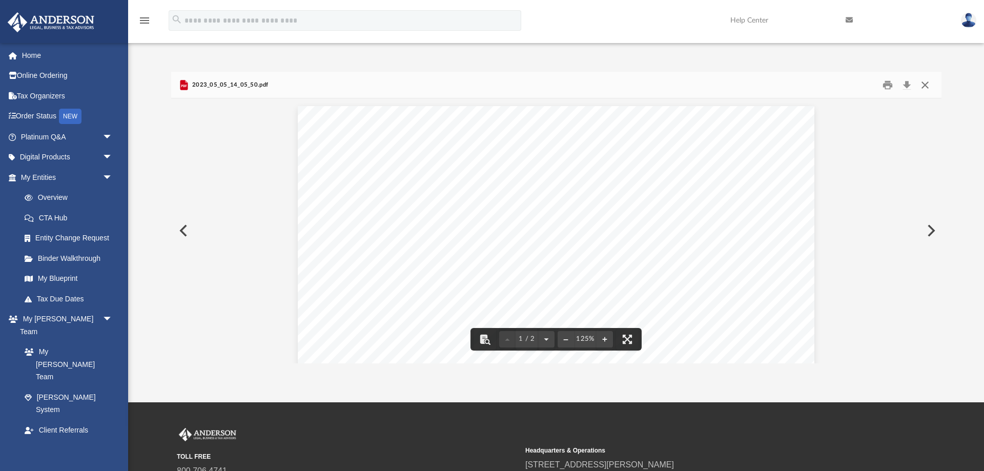
click at [923, 85] on button "Close" at bounding box center [925, 85] width 18 height 16
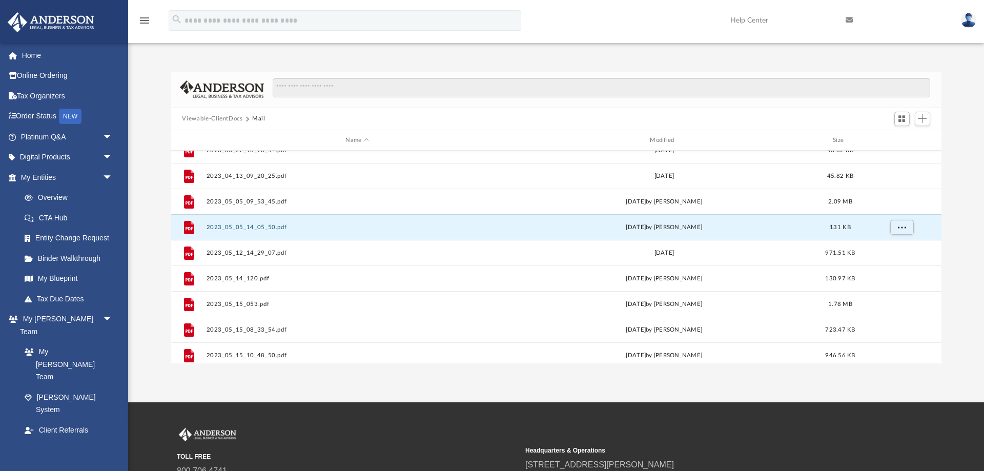
scroll to position [271, 0]
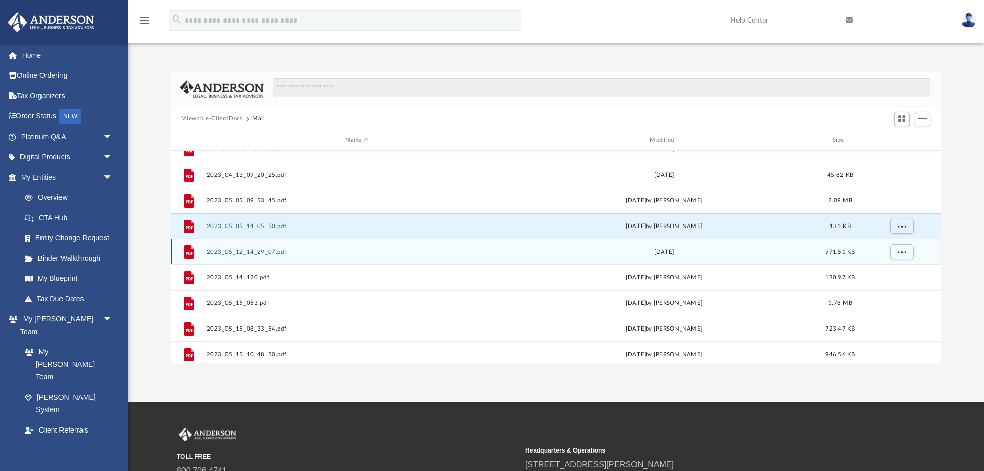
click at [242, 252] on button "2023_05_12_14_29_07.pdf" at bounding box center [357, 252] width 302 height 7
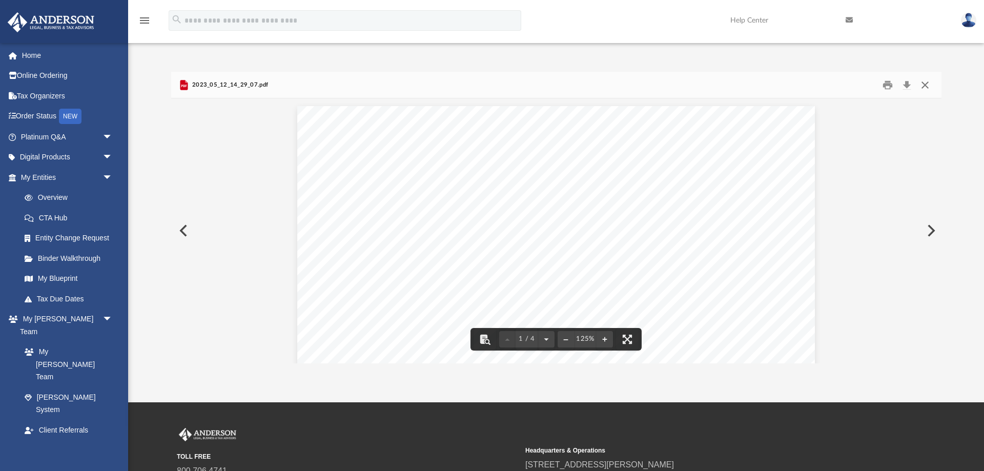
click at [922, 87] on button "Close" at bounding box center [925, 85] width 18 height 16
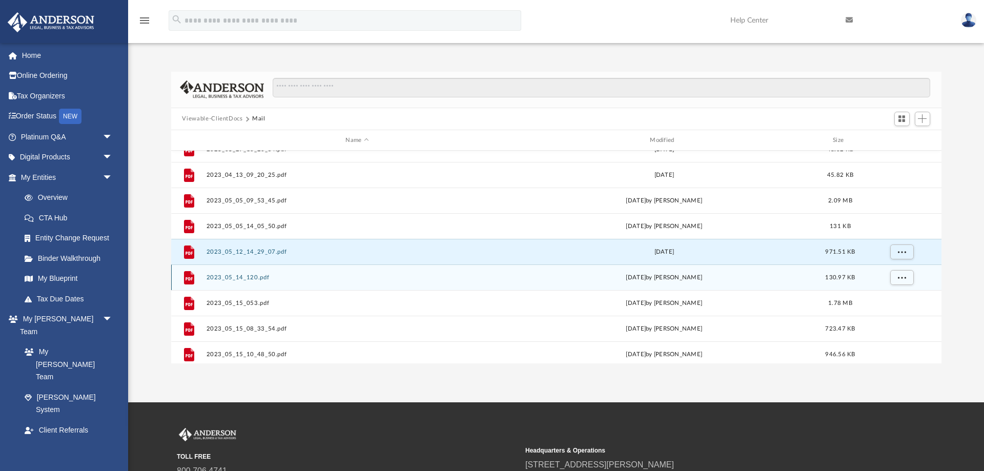
click at [233, 278] on button "2023_05_14_120.pdf" at bounding box center [357, 277] width 302 height 7
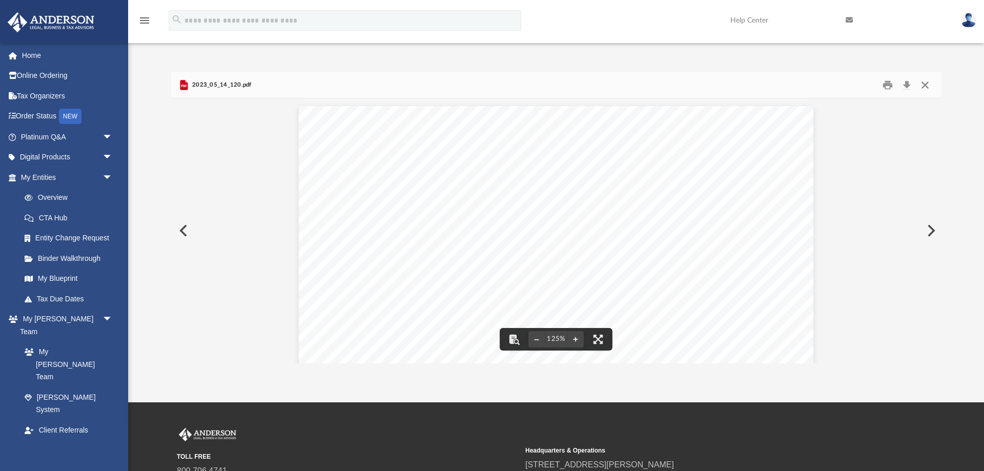
click at [927, 84] on button "Close" at bounding box center [925, 85] width 18 height 16
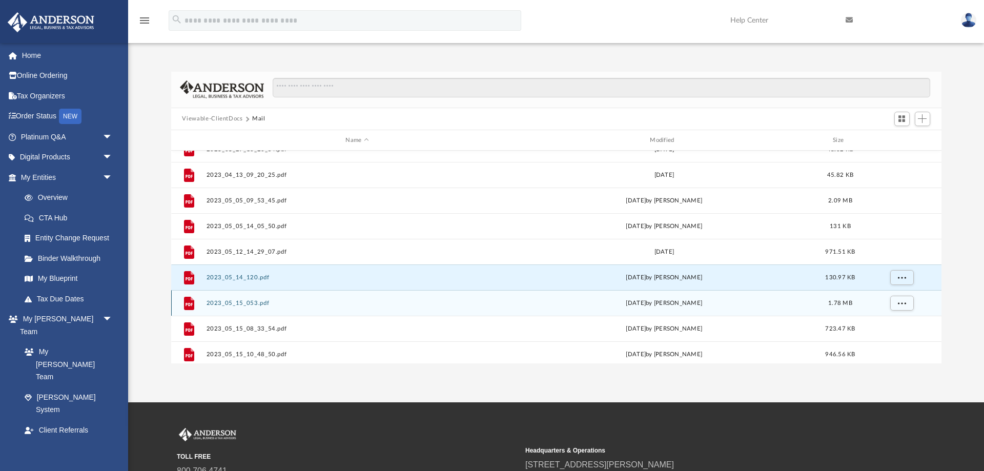
click at [233, 306] on button "2023_05_15_053.pdf" at bounding box center [357, 303] width 302 height 7
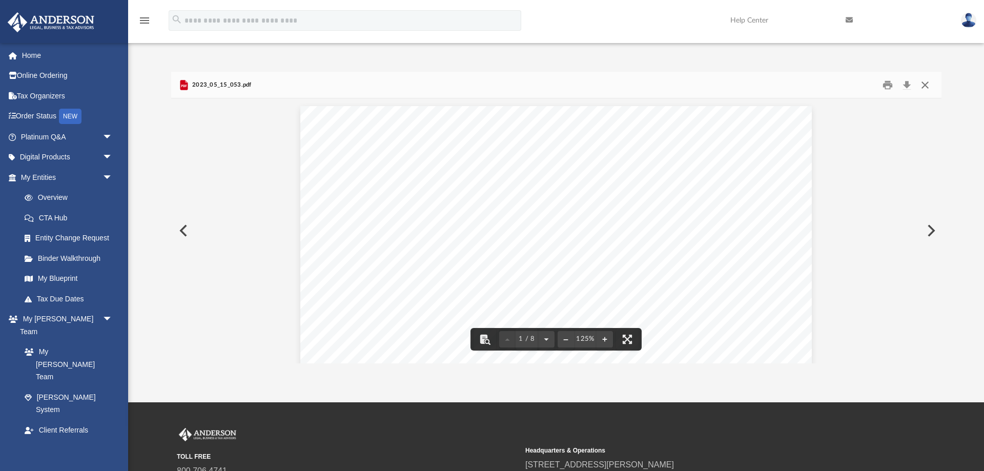
click at [927, 85] on button "Close" at bounding box center [925, 85] width 18 height 16
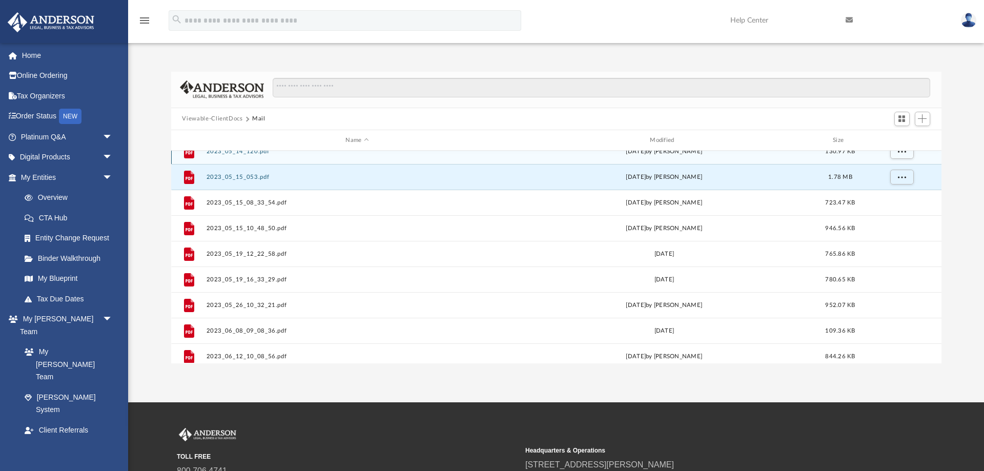
scroll to position [406, 0]
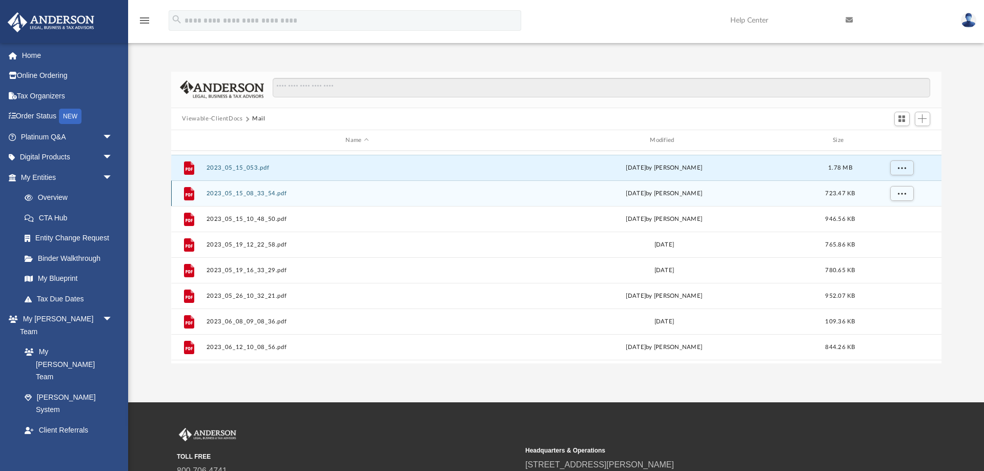
click at [244, 194] on button "2023_05_15_08_33_54.pdf" at bounding box center [357, 193] width 302 height 7
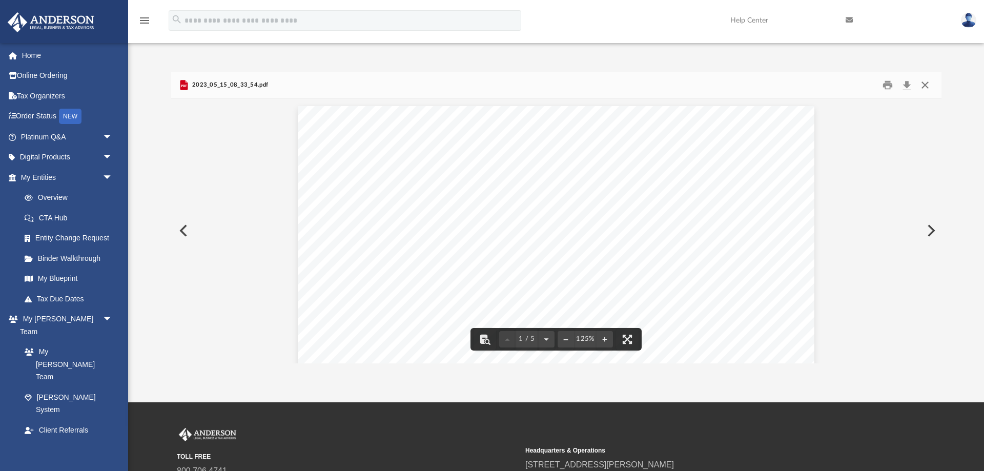
click at [922, 85] on button "Close" at bounding box center [925, 85] width 18 height 16
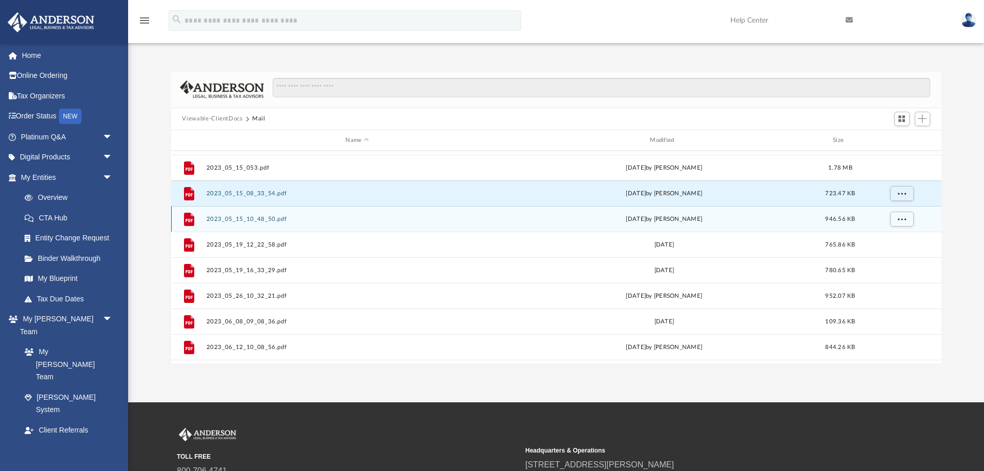
click at [257, 220] on button "2023_05_15_10_48_50.pdf" at bounding box center [357, 219] width 302 height 7
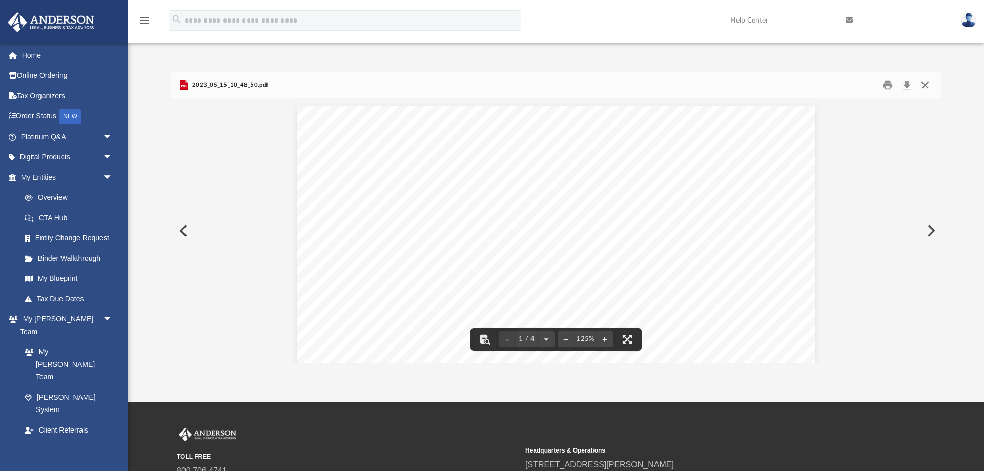
click at [922, 83] on button "Close" at bounding box center [925, 85] width 18 height 16
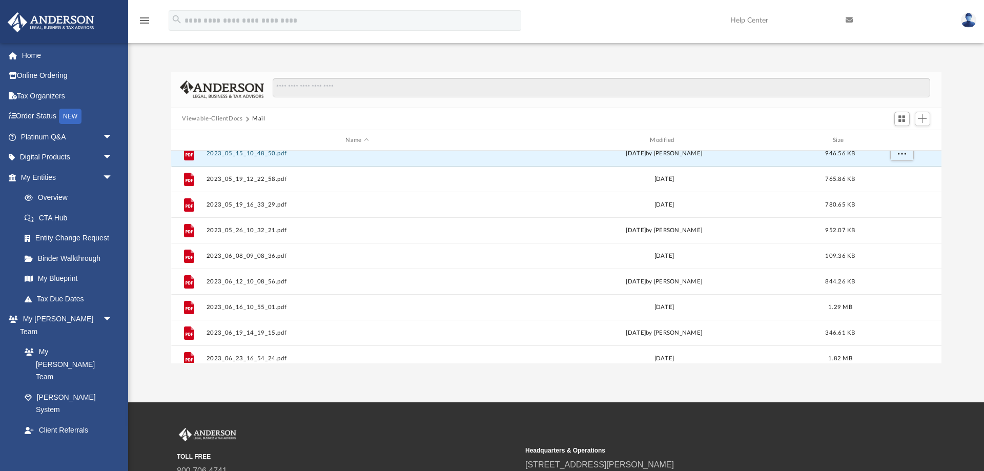
scroll to position [474, 0]
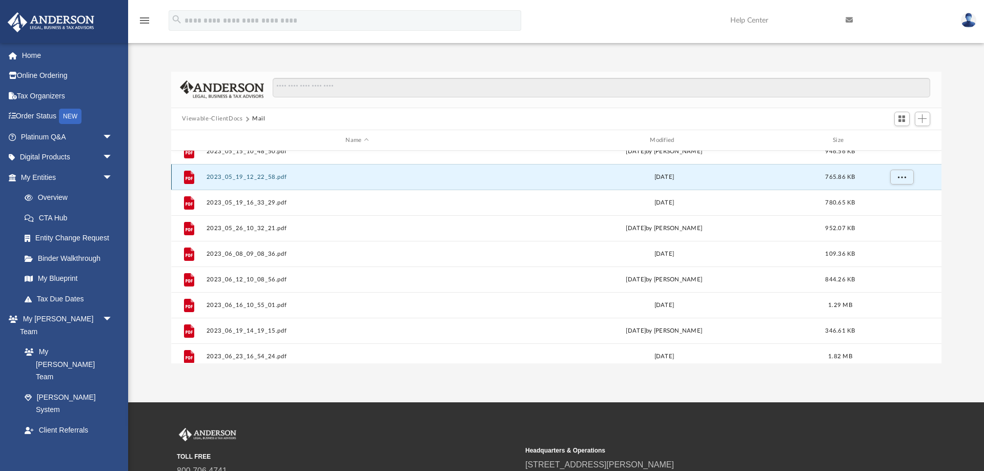
click at [237, 178] on button "2023_05_19_12_22_58.pdf" at bounding box center [357, 177] width 302 height 7
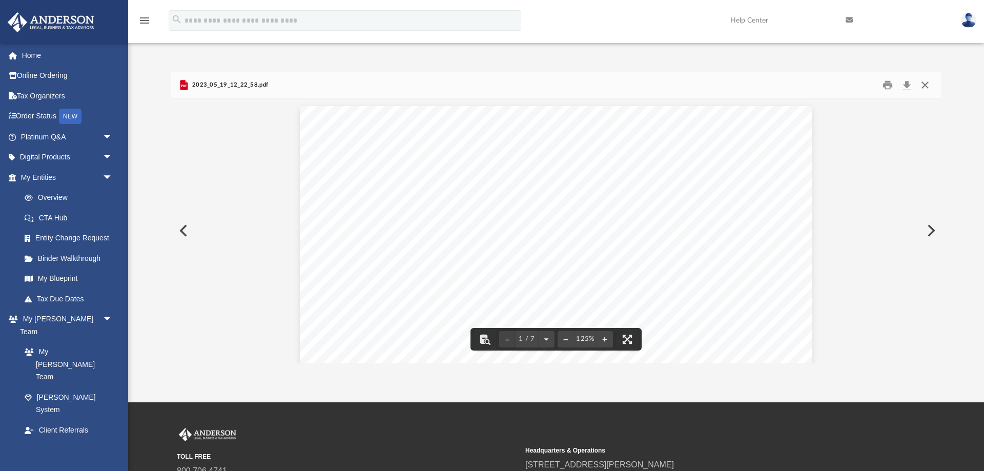
click at [932, 84] on button "Close" at bounding box center [925, 85] width 18 height 16
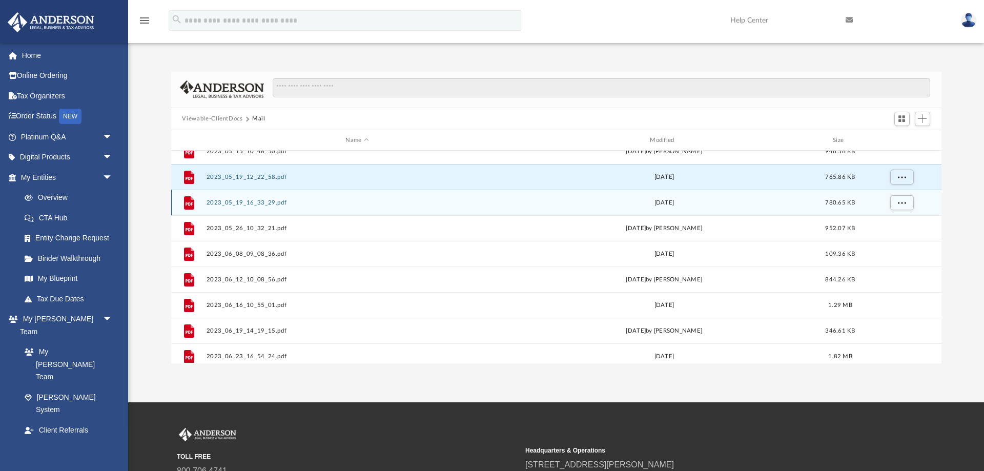
click at [253, 209] on div "File 2023_05_19_16_33_29.pdf [DATE] 780.65 KB" at bounding box center [556, 203] width 770 height 26
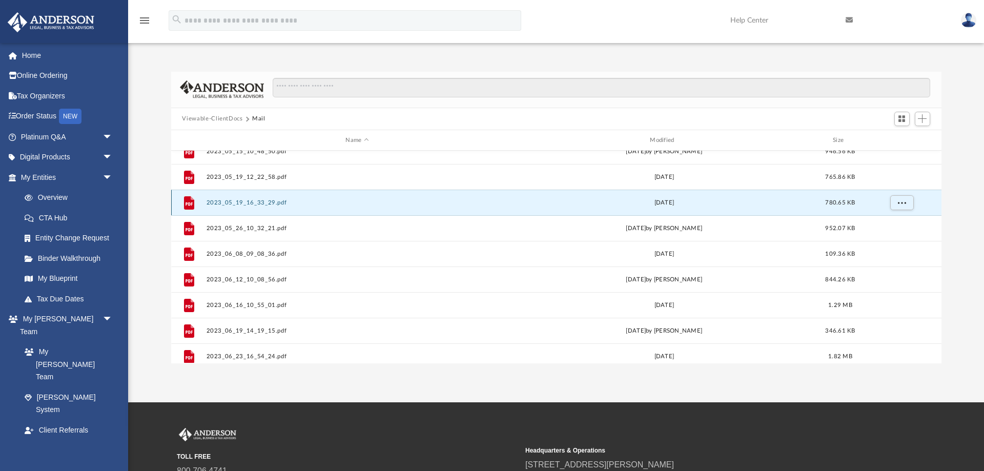
click at [248, 202] on button "2023_05_19_16_33_29.pdf" at bounding box center [357, 202] width 302 height 7
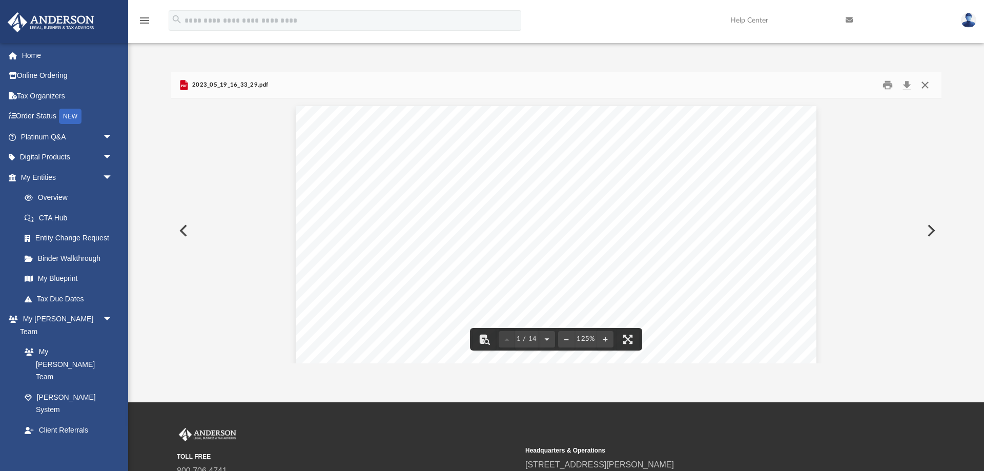
click at [926, 84] on button "Close" at bounding box center [925, 85] width 18 height 16
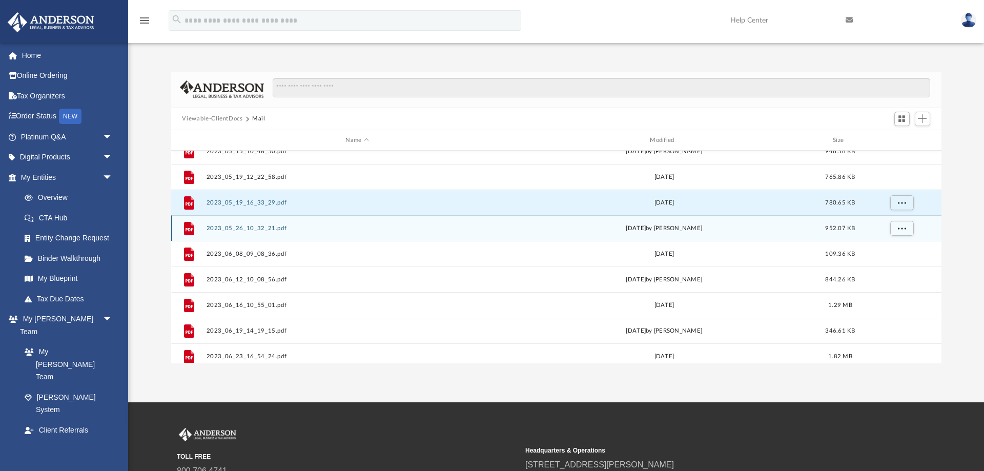
click at [239, 230] on button "2023_05_26_10_32_21.pdf" at bounding box center [357, 228] width 302 height 7
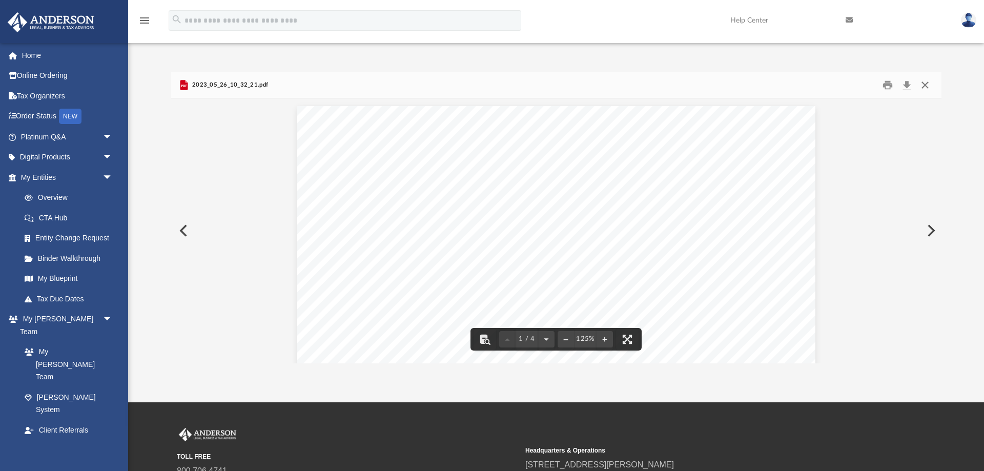
click at [924, 83] on button "Close" at bounding box center [925, 85] width 18 height 16
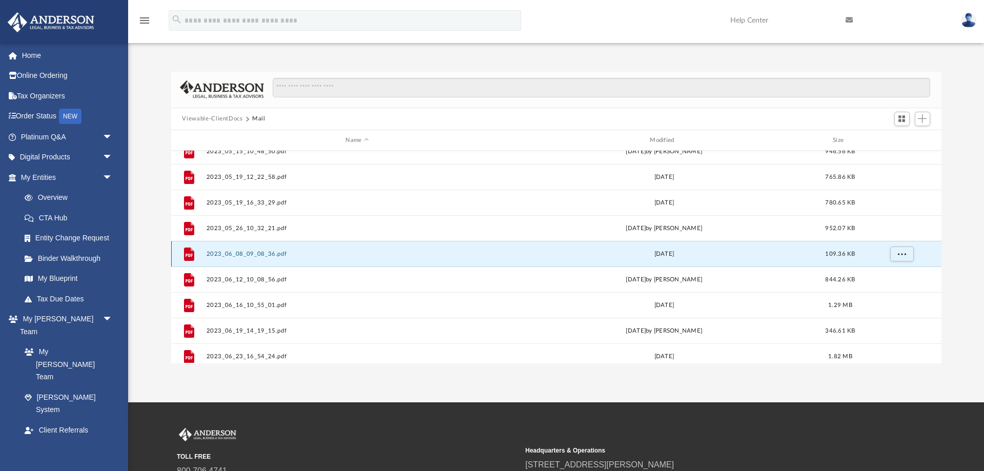
click at [245, 255] on button "2023_06_08_09_08_36.pdf" at bounding box center [357, 254] width 302 height 7
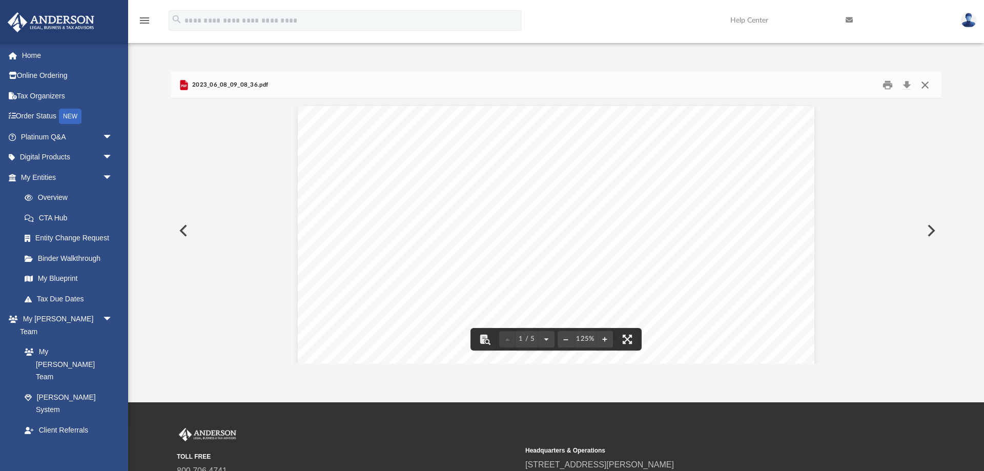
click at [927, 87] on button "Close" at bounding box center [925, 85] width 18 height 16
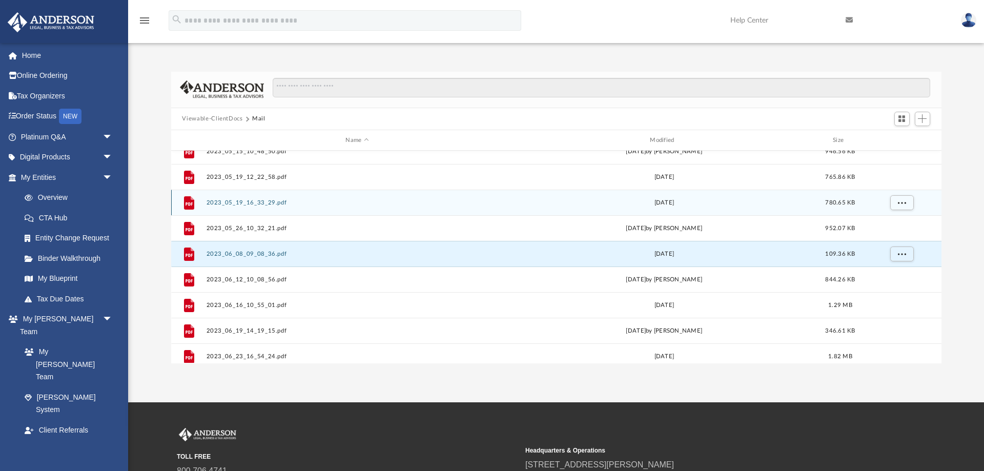
scroll to position [541, 0]
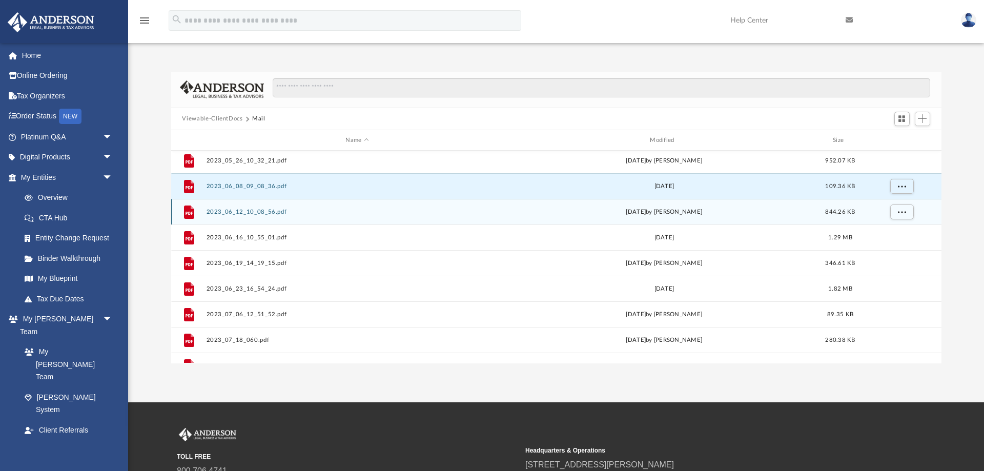
click at [225, 211] on button "2023_06_12_10_08_56.pdf" at bounding box center [357, 212] width 302 height 7
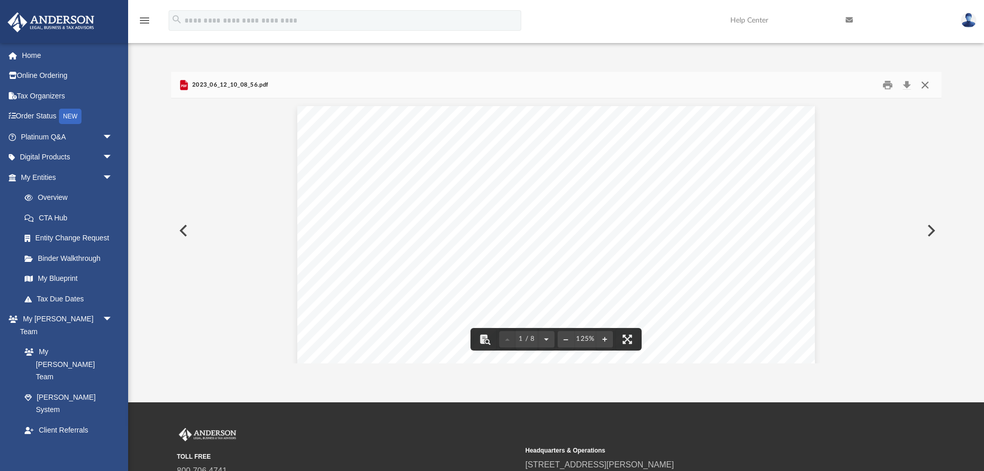
click at [922, 86] on button "Close" at bounding box center [925, 85] width 18 height 16
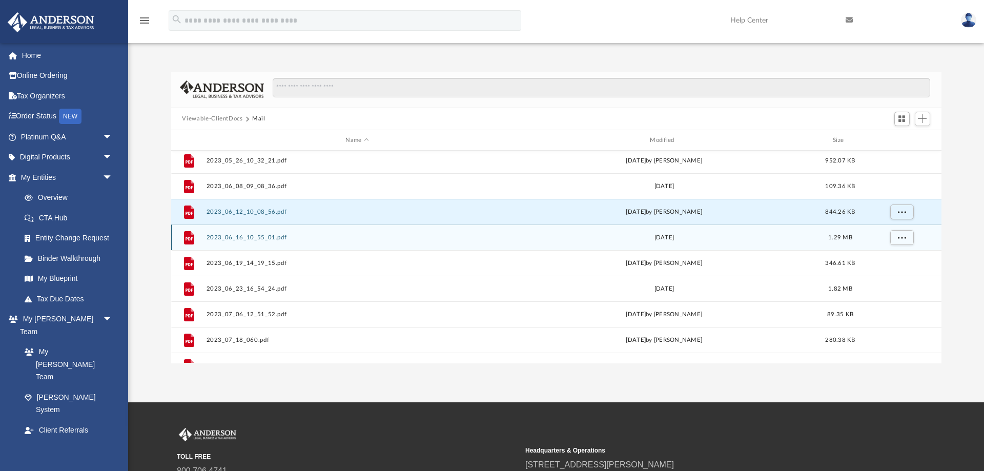
click at [246, 241] on div "File 2023_06_16_10_55_01.pdf [DATE] 1.29 MB" at bounding box center [556, 238] width 770 height 26
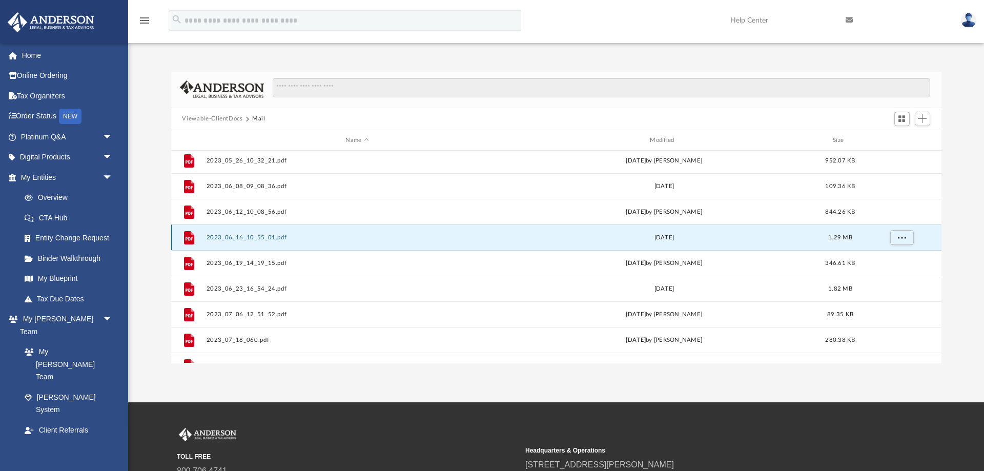
click at [235, 239] on button "2023_06_16_10_55_01.pdf" at bounding box center [357, 237] width 302 height 7
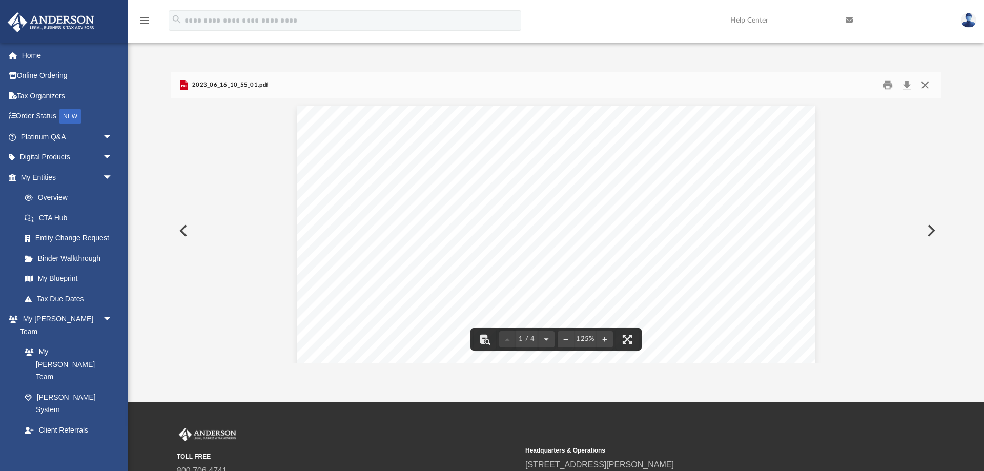
click at [923, 86] on button "Close" at bounding box center [925, 85] width 18 height 16
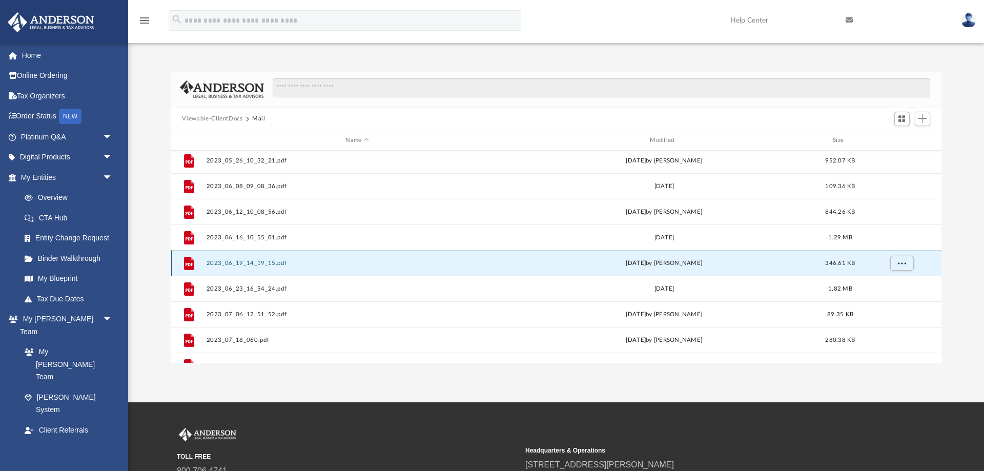
click at [238, 264] on button "2023_06_19_14_19_15.pdf" at bounding box center [357, 263] width 302 height 7
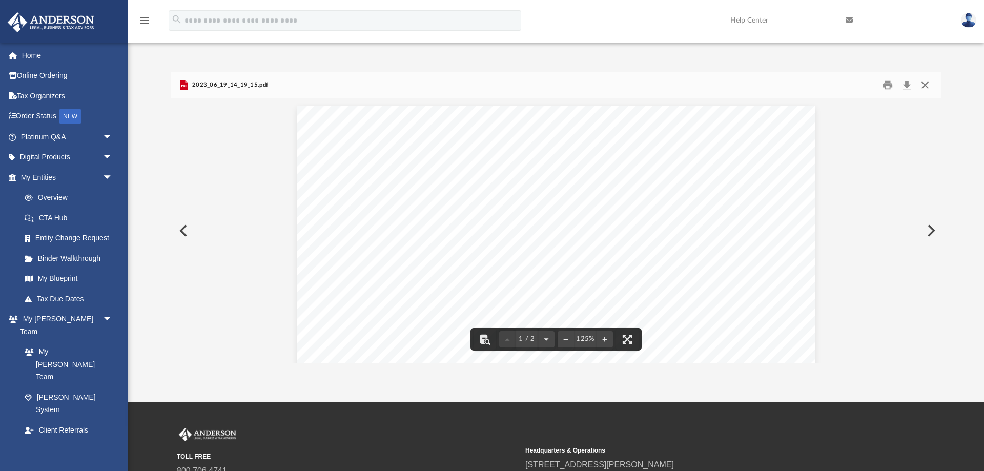
click at [922, 85] on button "Close" at bounding box center [925, 85] width 18 height 16
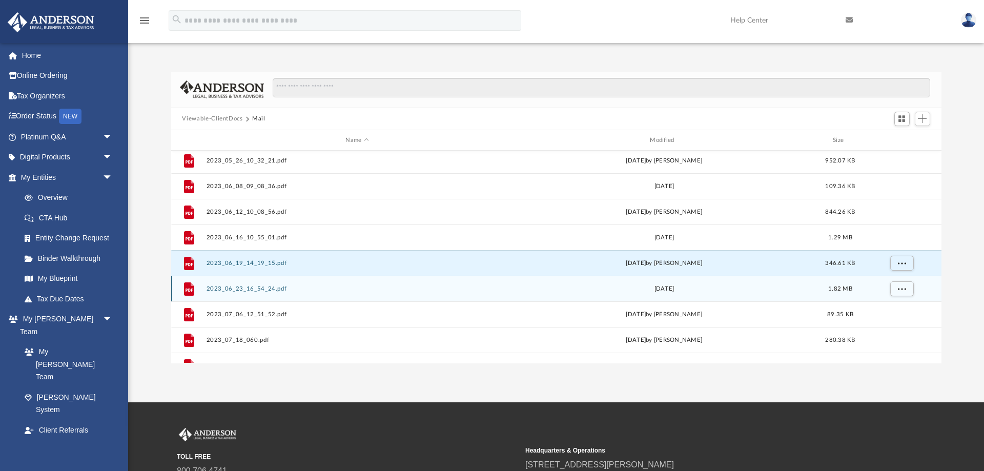
click at [265, 290] on button "2023_06_23_16_54_24.pdf" at bounding box center [357, 289] width 302 height 7
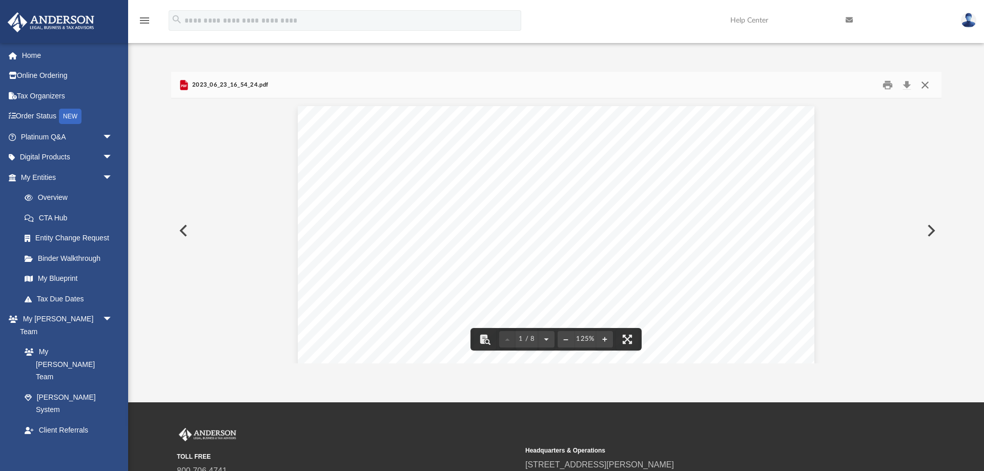
click at [925, 84] on button "Close" at bounding box center [925, 85] width 18 height 16
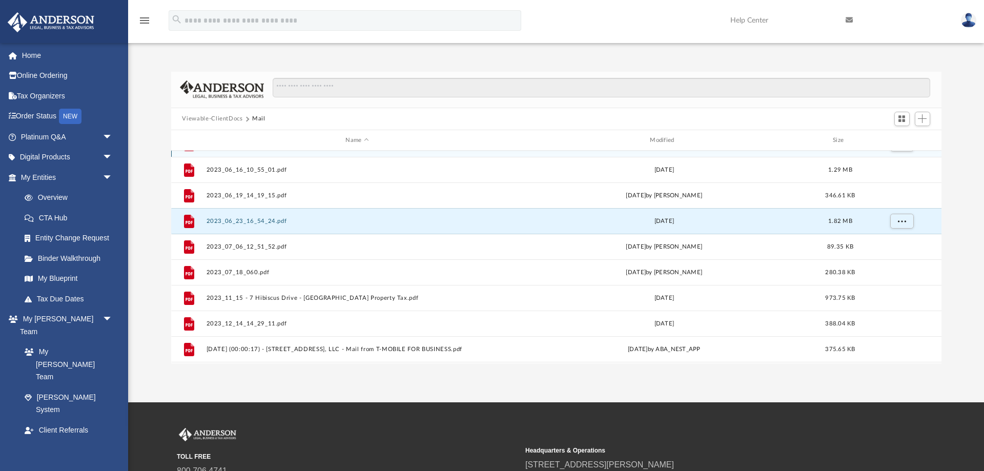
scroll to position [643, 0]
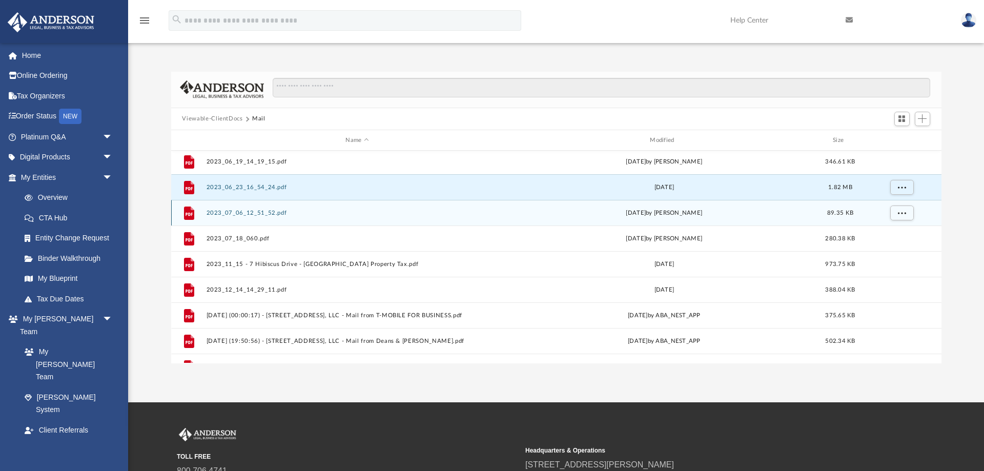
click at [227, 216] on button "2023_07_06_12_51_52.pdf" at bounding box center [357, 213] width 302 height 7
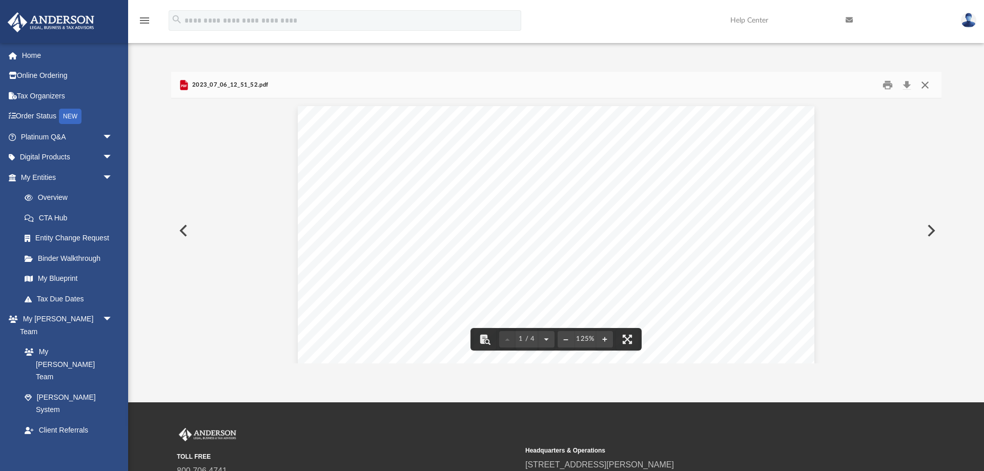
click at [929, 84] on button "Close" at bounding box center [925, 85] width 18 height 16
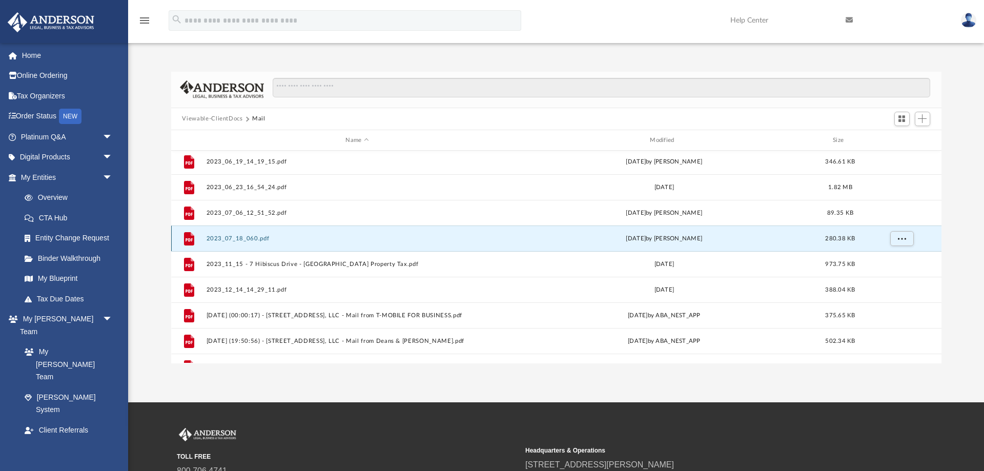
click at [248, 240] on button "2023_07_18_060.pdf" at bounding box center [357, 238] width 302 height 7
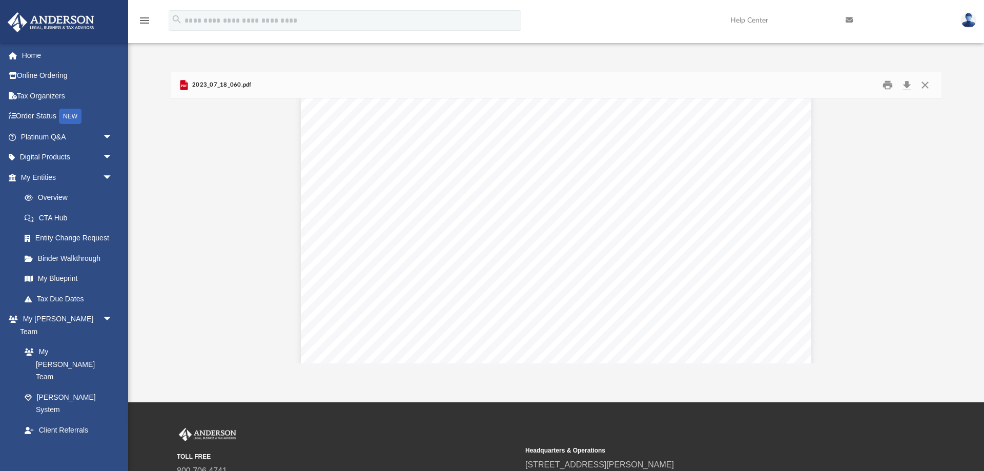
scroll to position [0, 0]
click at [926, 87] on button "Close" at bounding box center [925, 85] width 18 height 16
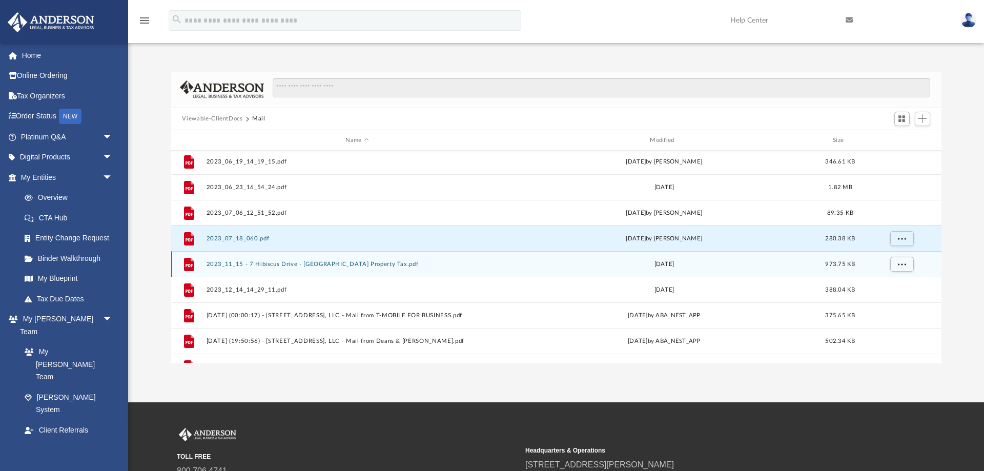
scroll to position [677, 0]
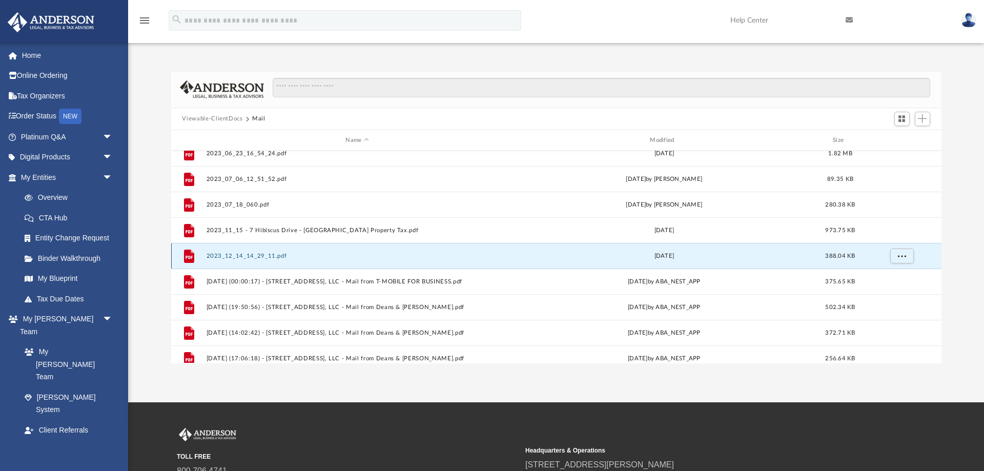
click at [242, 257] on button "2023_12_14_14_29_11.pdf" at bounding box center [357, 256] width 302 height 7
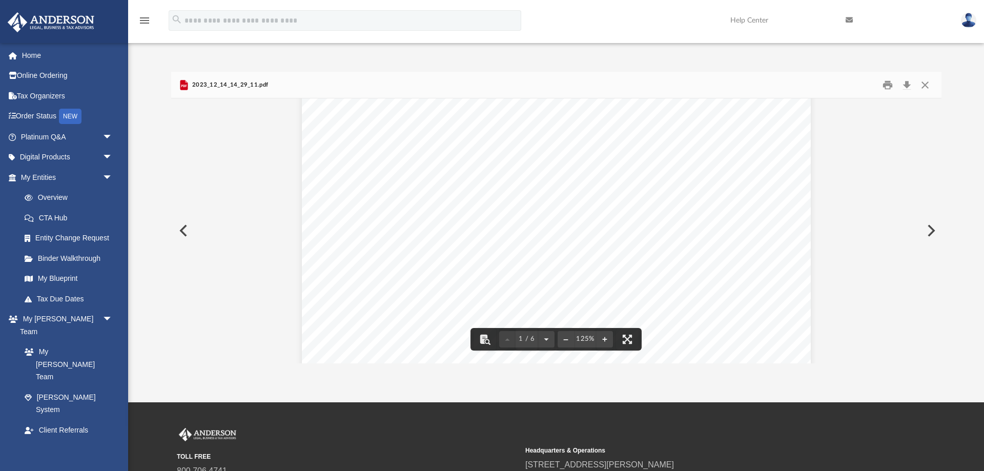
scroll to position [0, 0]
click at [923, 83] on button "Close" at bounding box center [925, 85] width 18 height 16
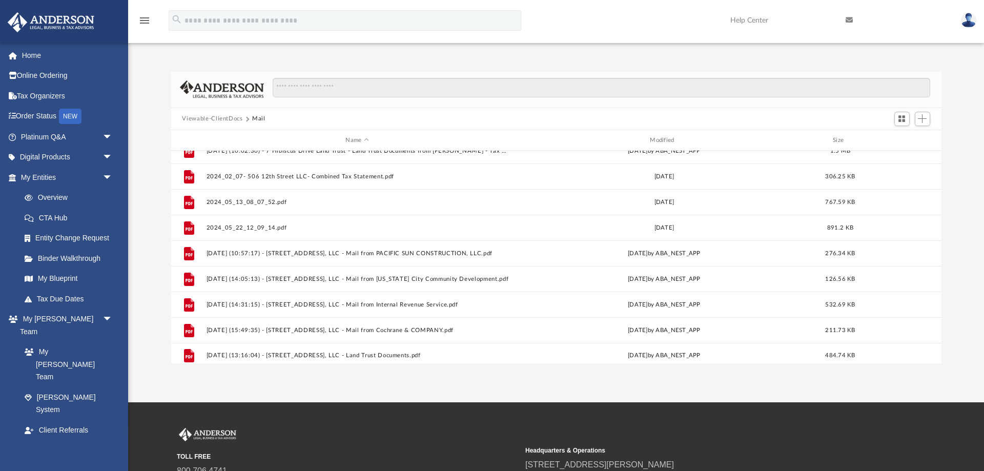
scroll to position [1044, 0]
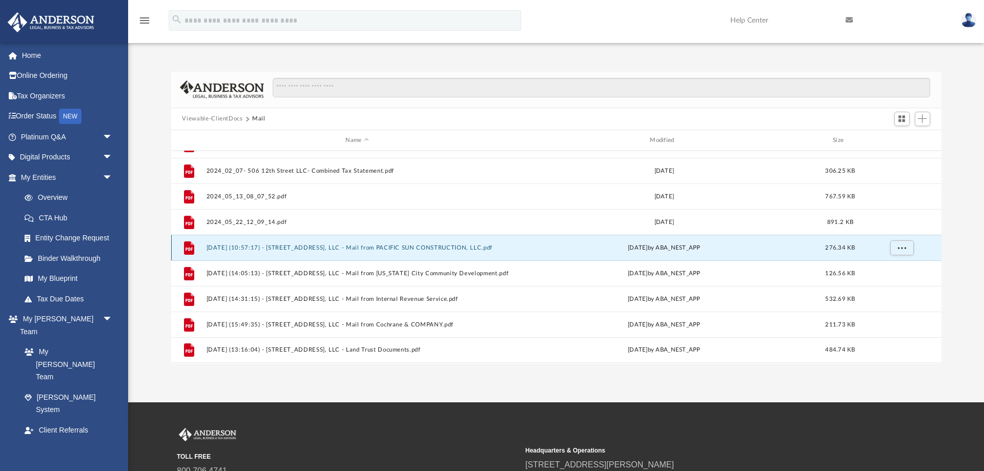
click at [374, 248] on button "[DATE] (10:57:17) - [STREET_ADDRESS], LLC - Mail from PACIFIC SUN CONSTRUCTION,…" at bounding box center [357, 247] width 302 height 7
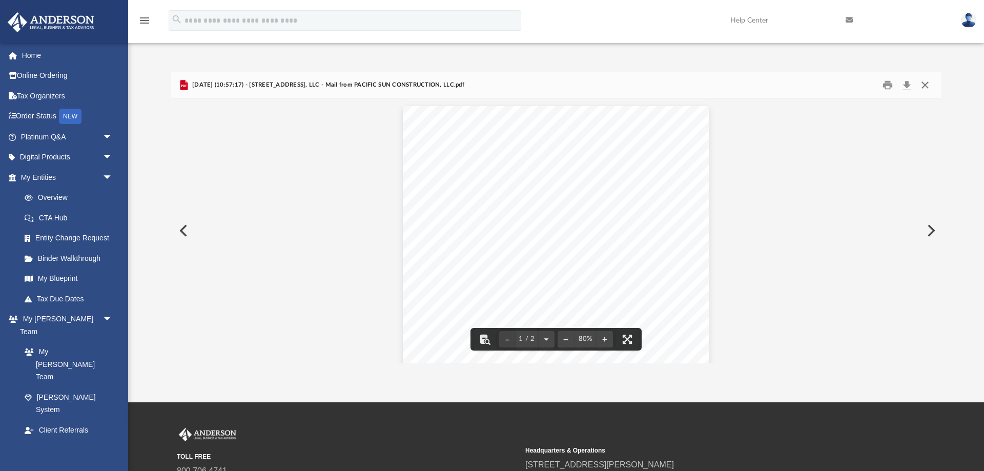
click at [924, 86] on button "Close" at bounding box center [925, 85] width 18 height 16
